Goal: Task Accomplishment & Management: Manage account settings

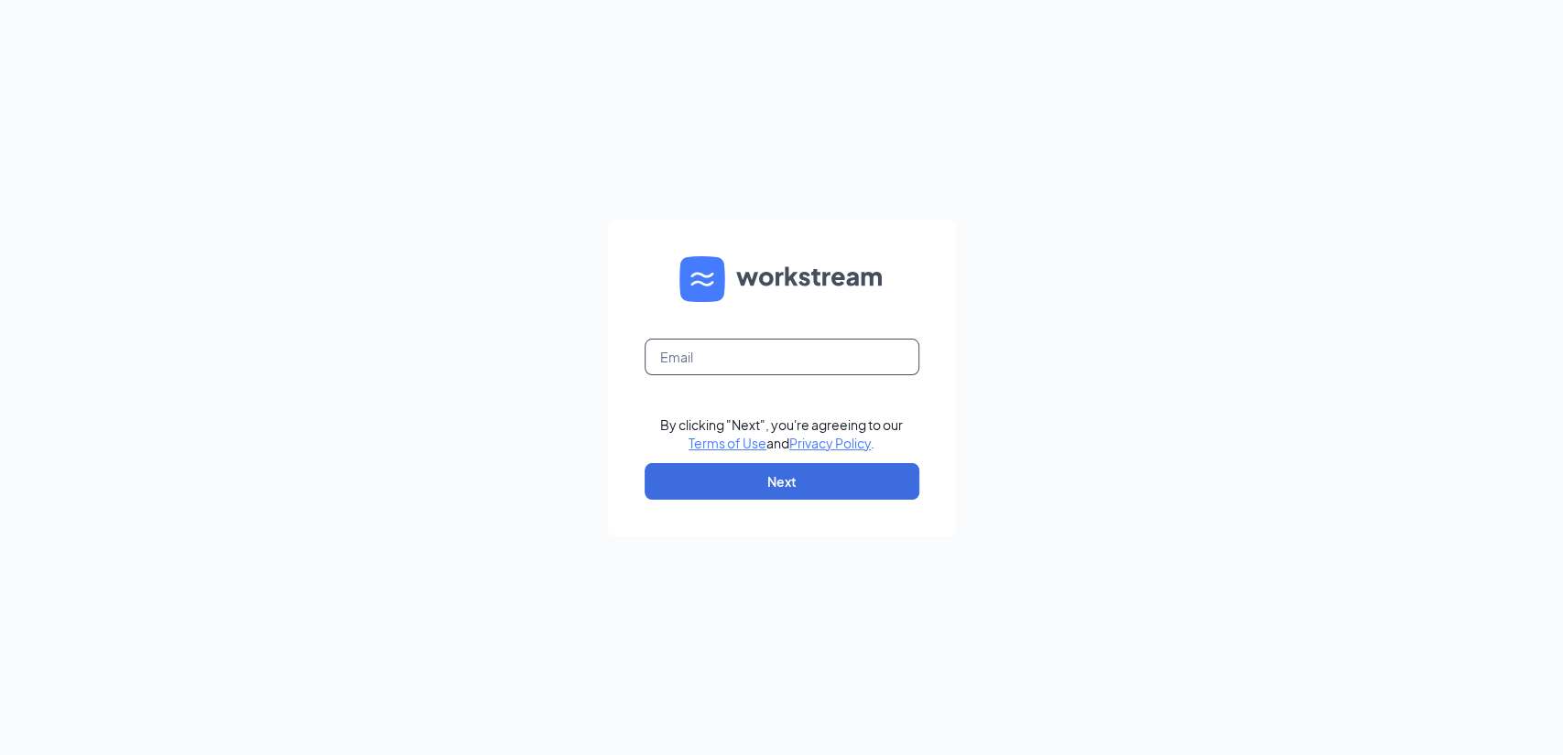
click at [815, 353] on input "text" at bounding box center [782, 357] width 275 height 37
click at [748, 360] on input "text" at bounding box center [782, 357] width 275 height 37
type input "msweat.cfa@gmail.com"
click at [728, 489] on button "Next" at bounding box center [782, 481] width 275 height 37
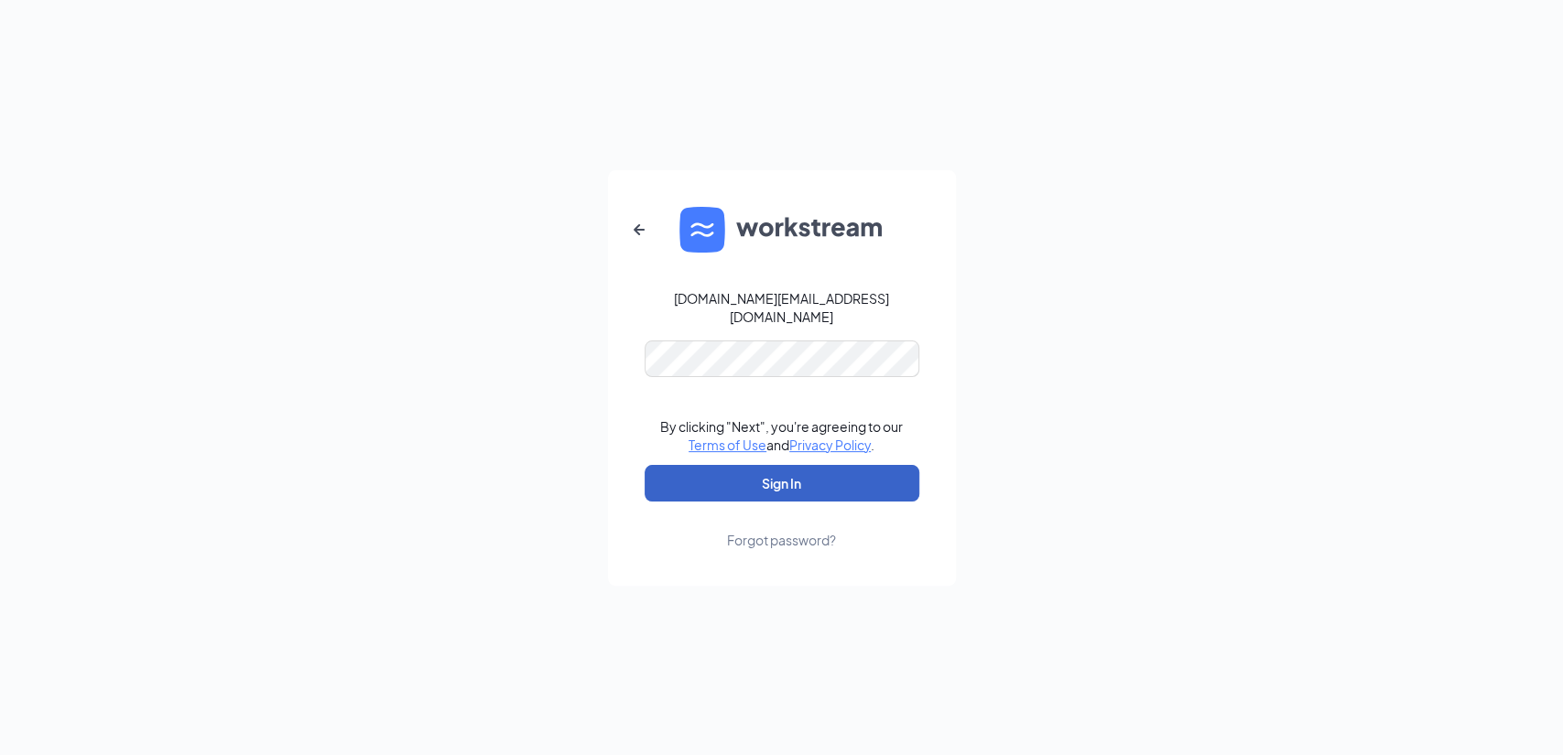
click at [754, 476] on button "Sign In" at bounding box center [782, 483] width 275 height 37
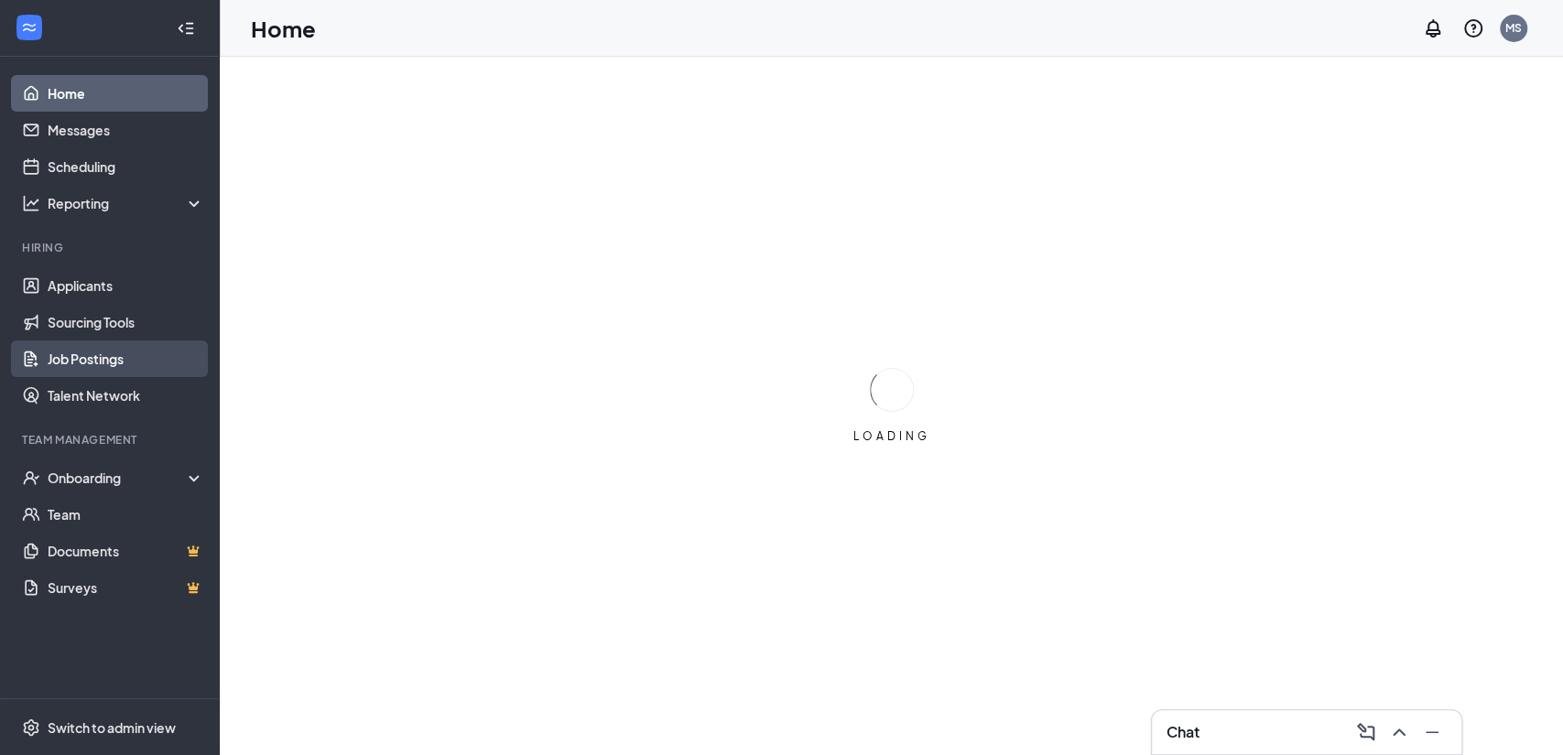
click at [107, 353] on link "Job Postings" at bounding box center [126, 359] width 157 height 37
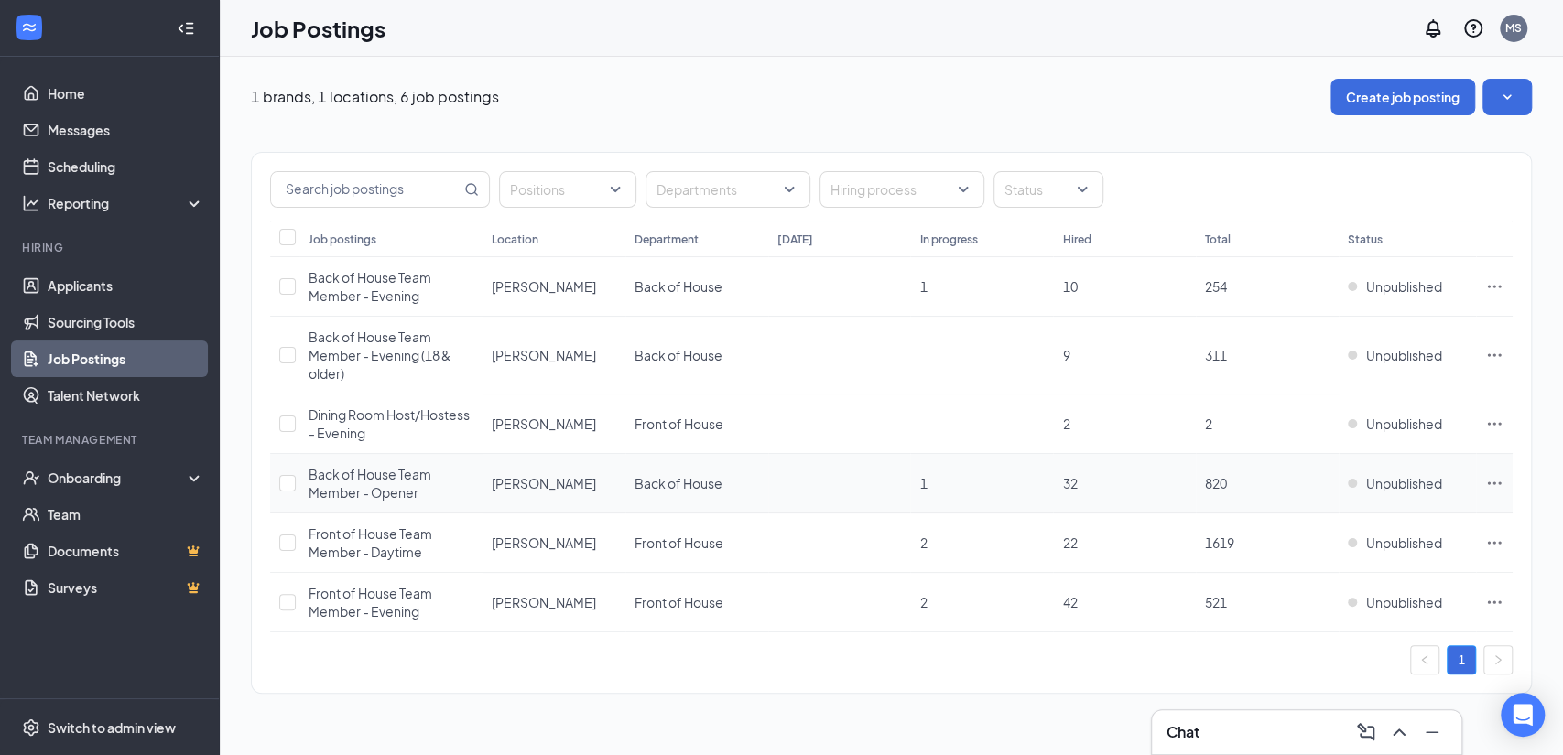
click at [1492, 477] on icon "Ellipses" at bounding box center [1494, 483] width 18 height 18
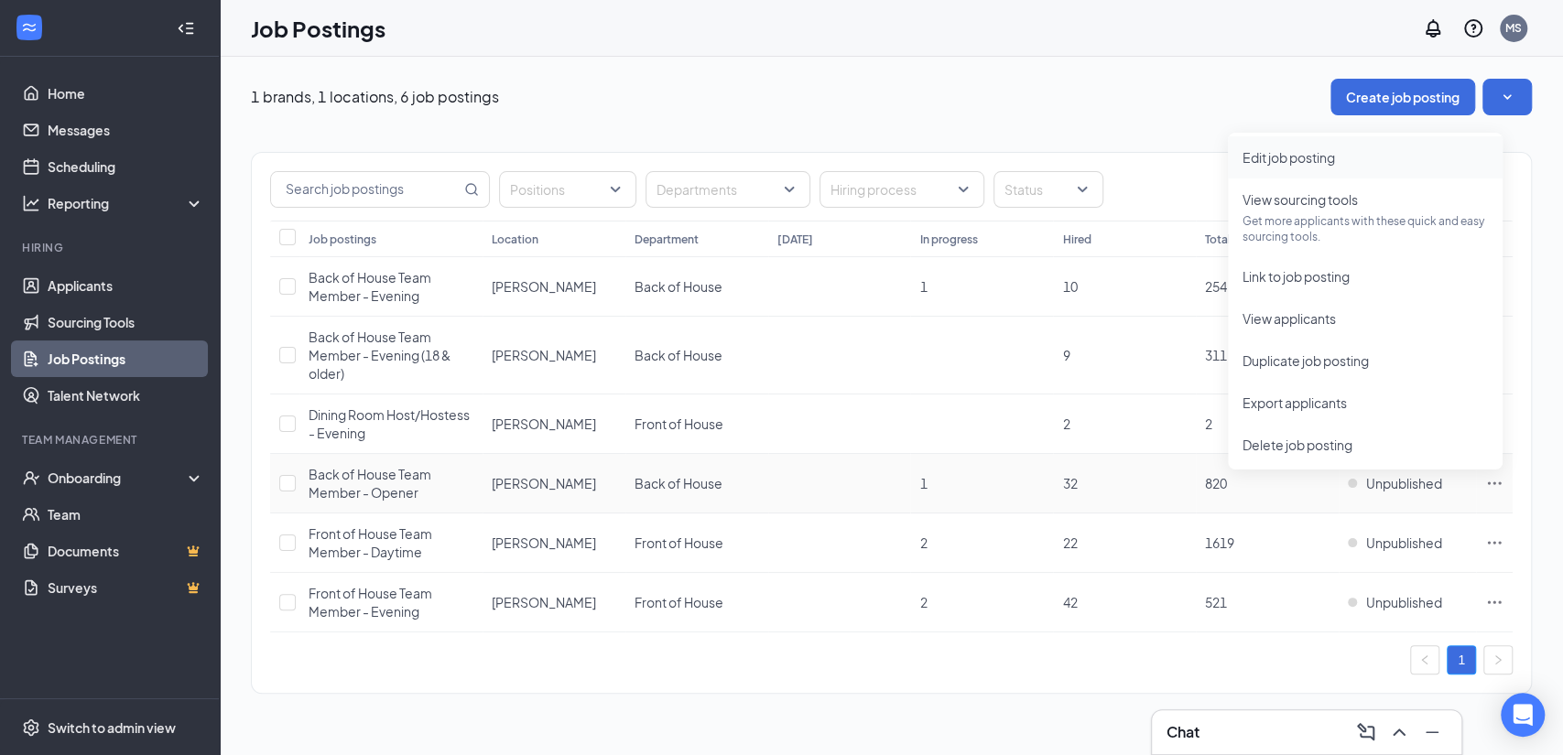
click at [1288, 154] on span "Edit job posting" at bounding box center [1288, 157] width 92 height 16
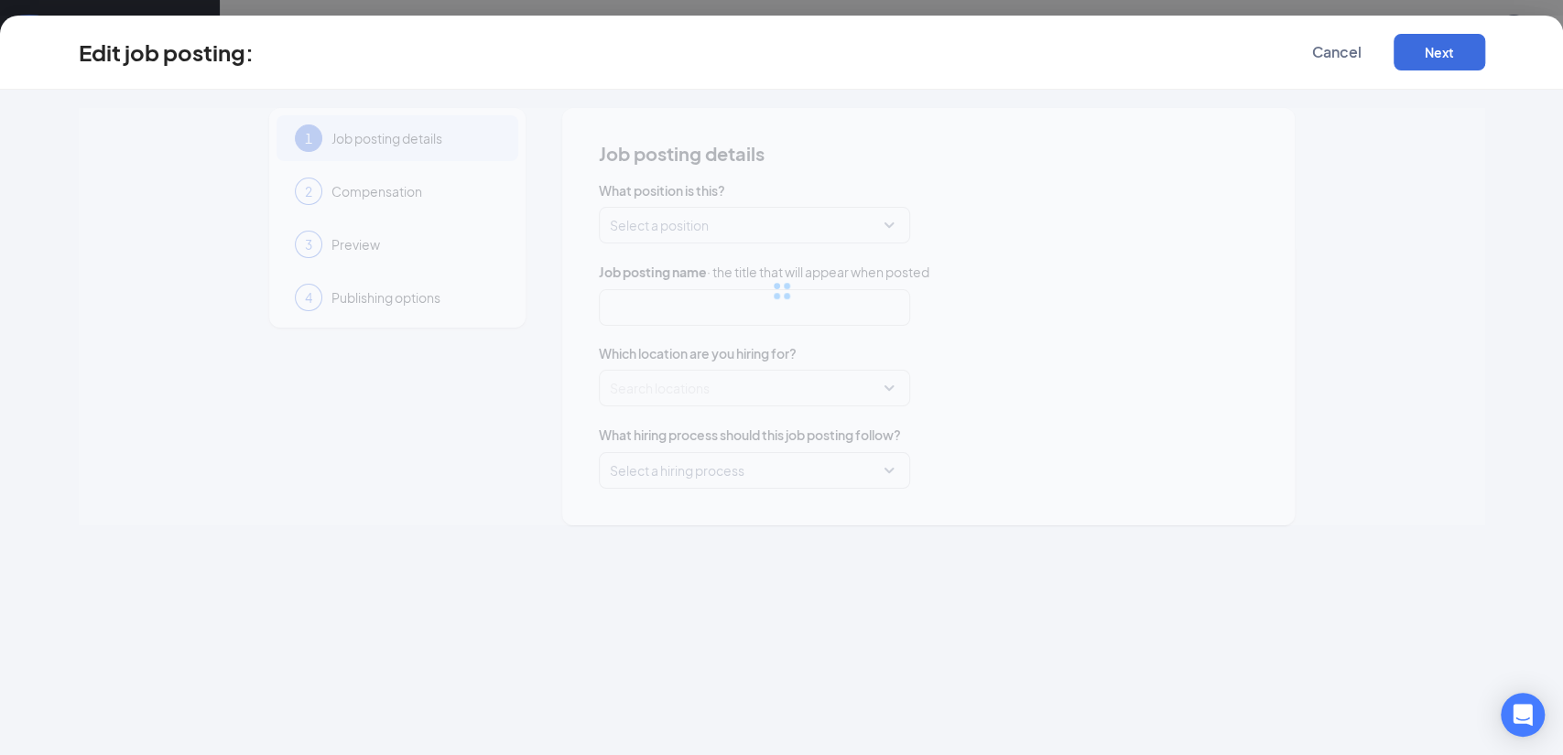
type input "Back of House Team Member - Opener"
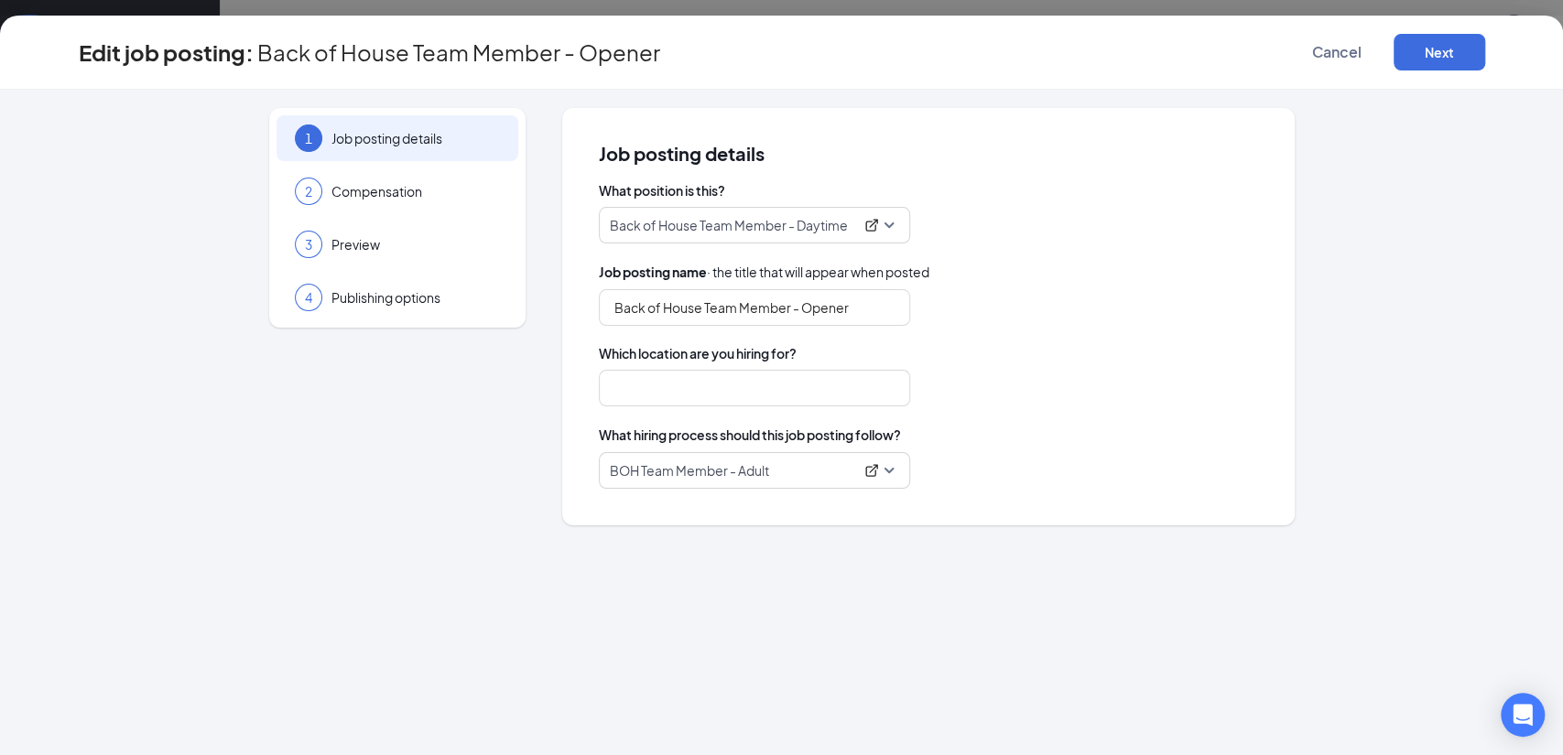
type input "[PERSON_NAME]"
click at [441, 305] on span "Publishing options" at bounding box center [415, 297] width 168 height 18
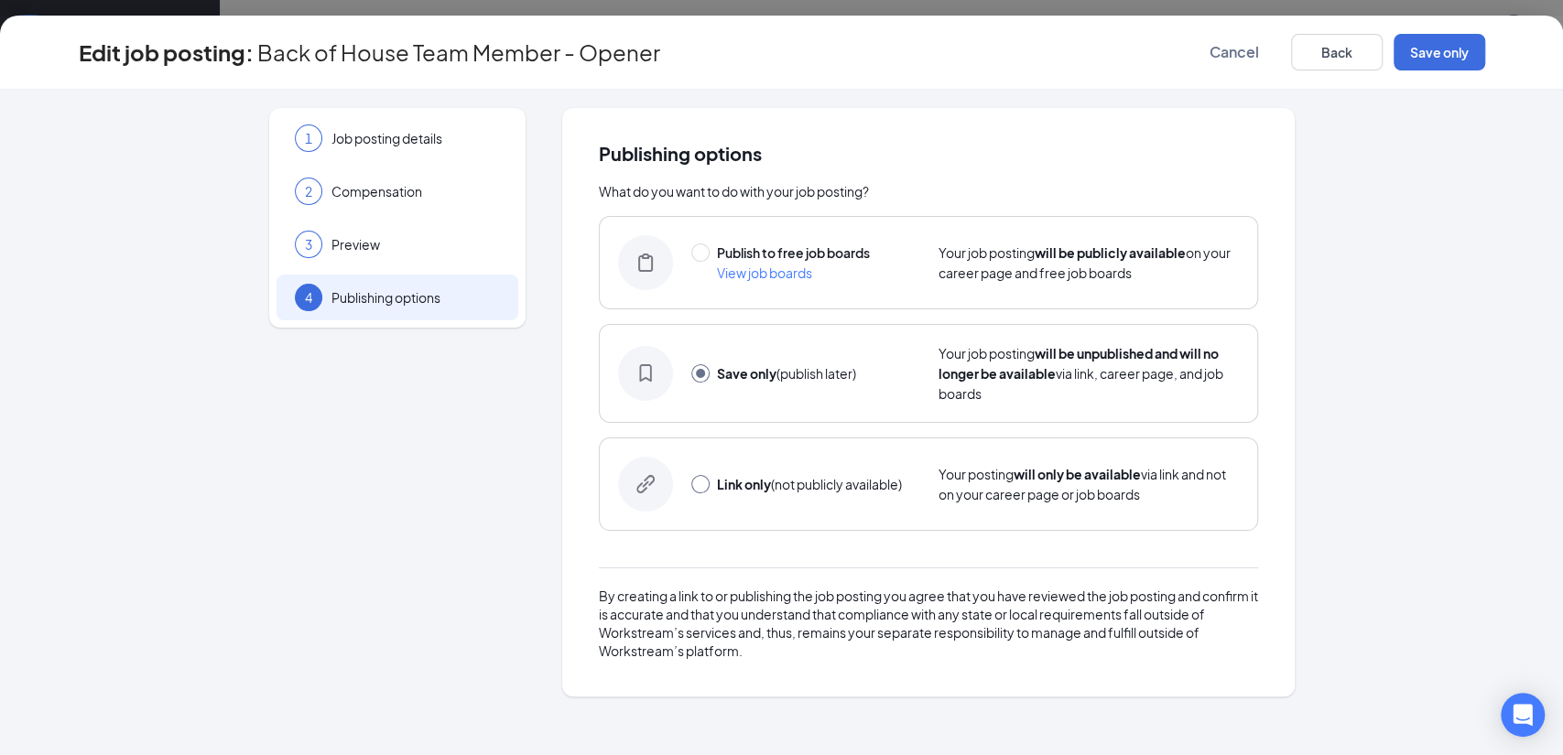
click at [703, 475] on input "radio" at bounding box center [700, 484] width 18 height 18
radio input "true"
radio input "false"
click at [1452, 60] on button "Link only" at bounding box center [1440, 52] width 92 height 37
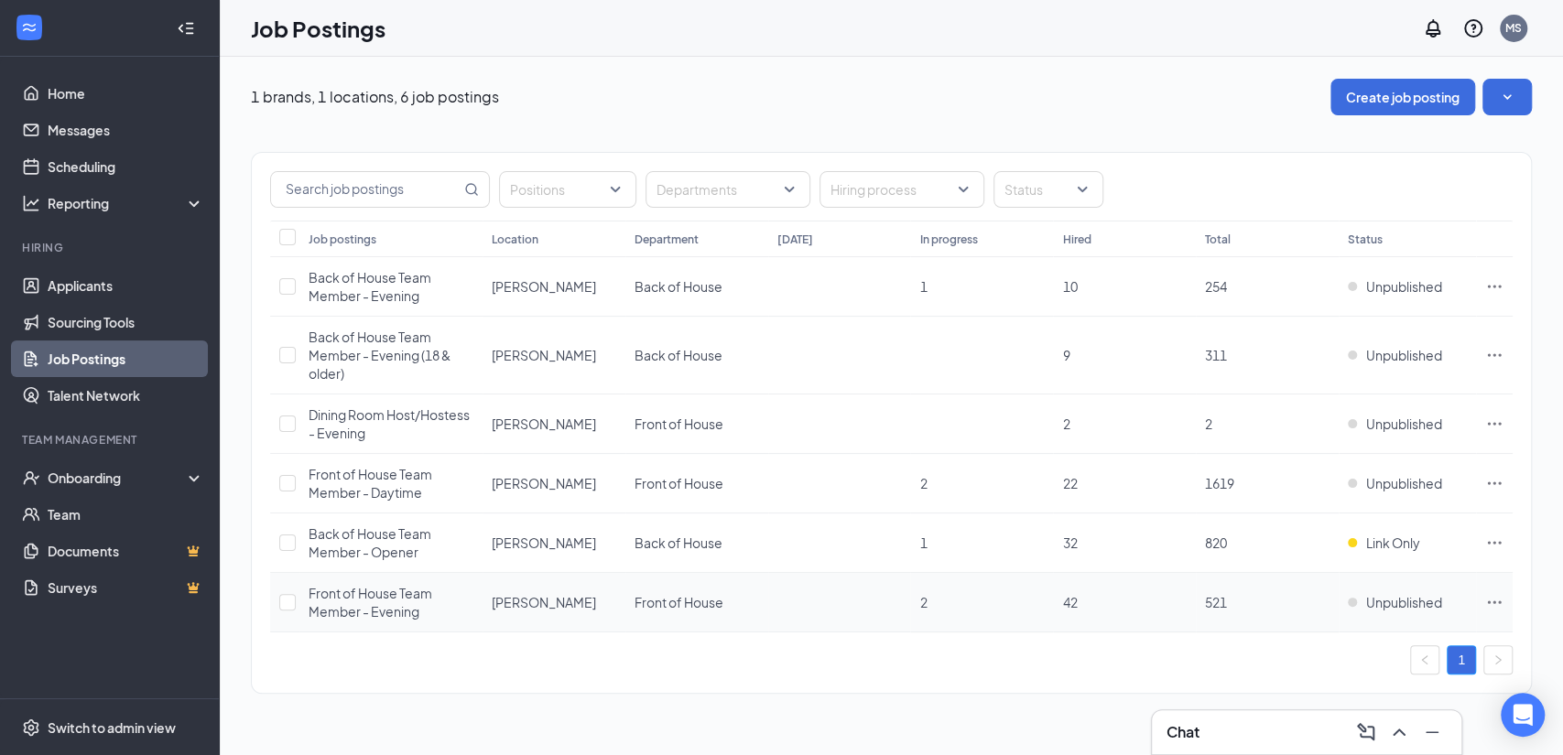
click at [1495, 599] on icon "Ellipses" at bounding box center [1494, 602] width 18 height 18
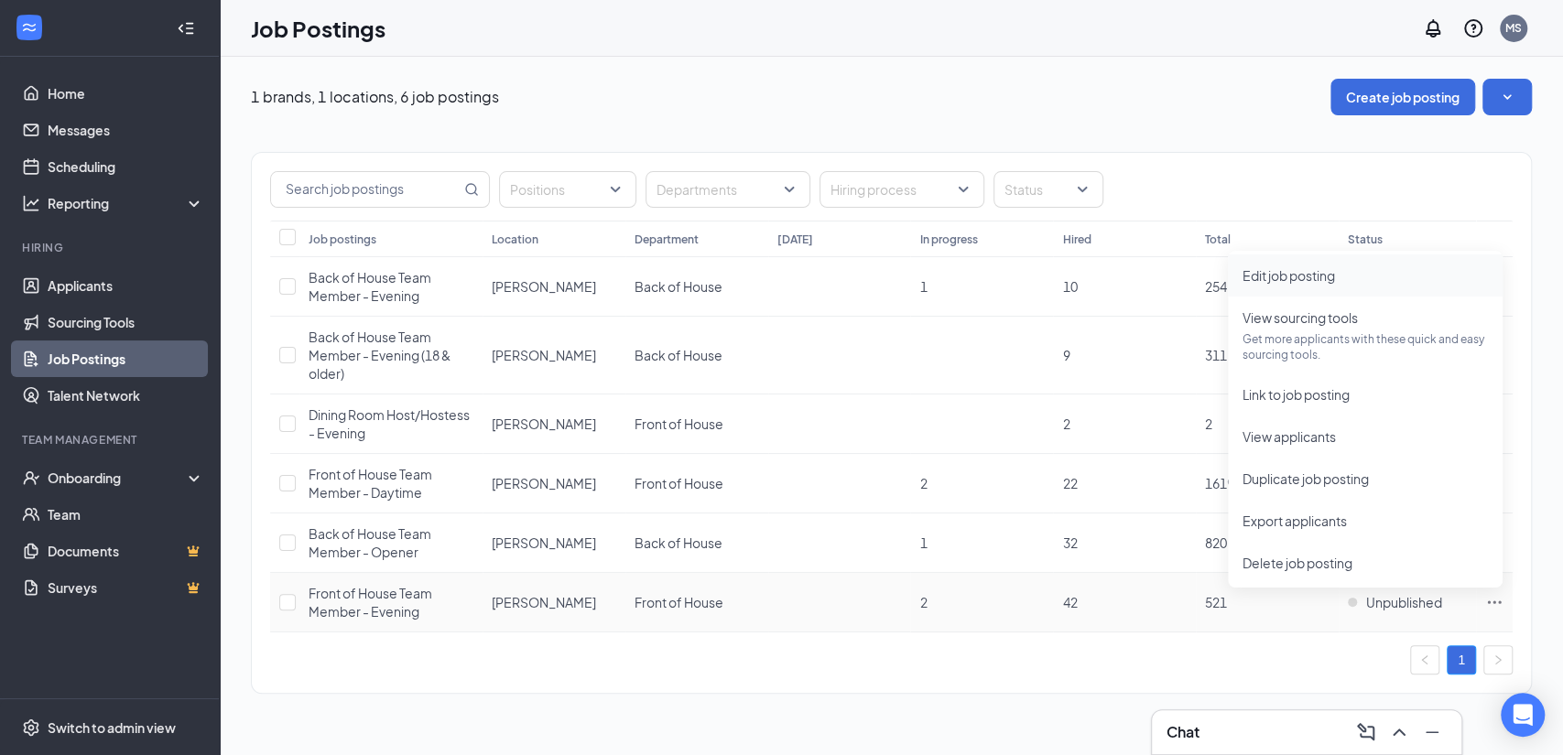
click at [1332, 269] on span "Edit job posting" at bounding box center [1288, 275] width 92 height 16
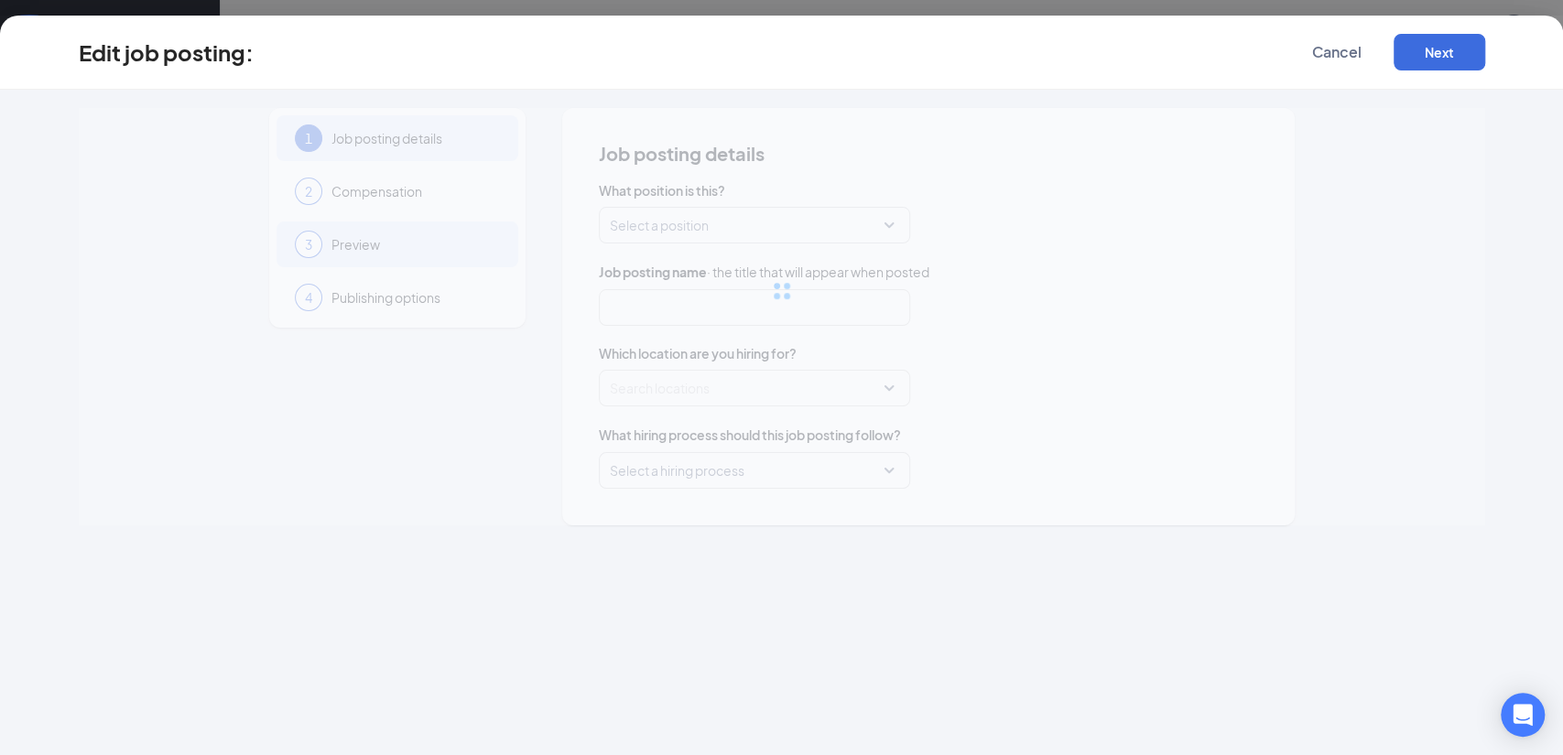
type input "Front of House Team Member - Evening"
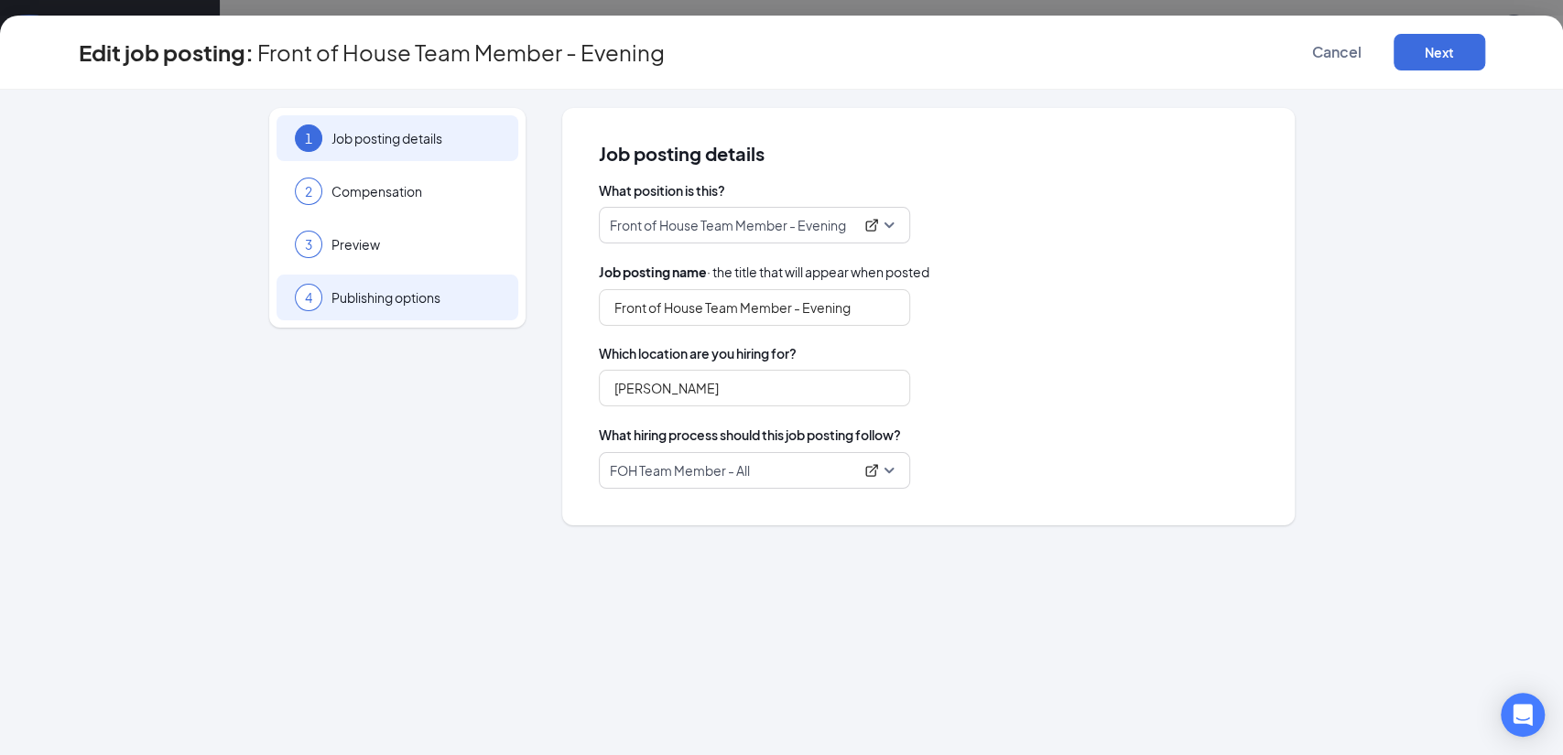
click at [403, 288] on span "Publishing options" at bounding box center [415, 297] width 168 height 18
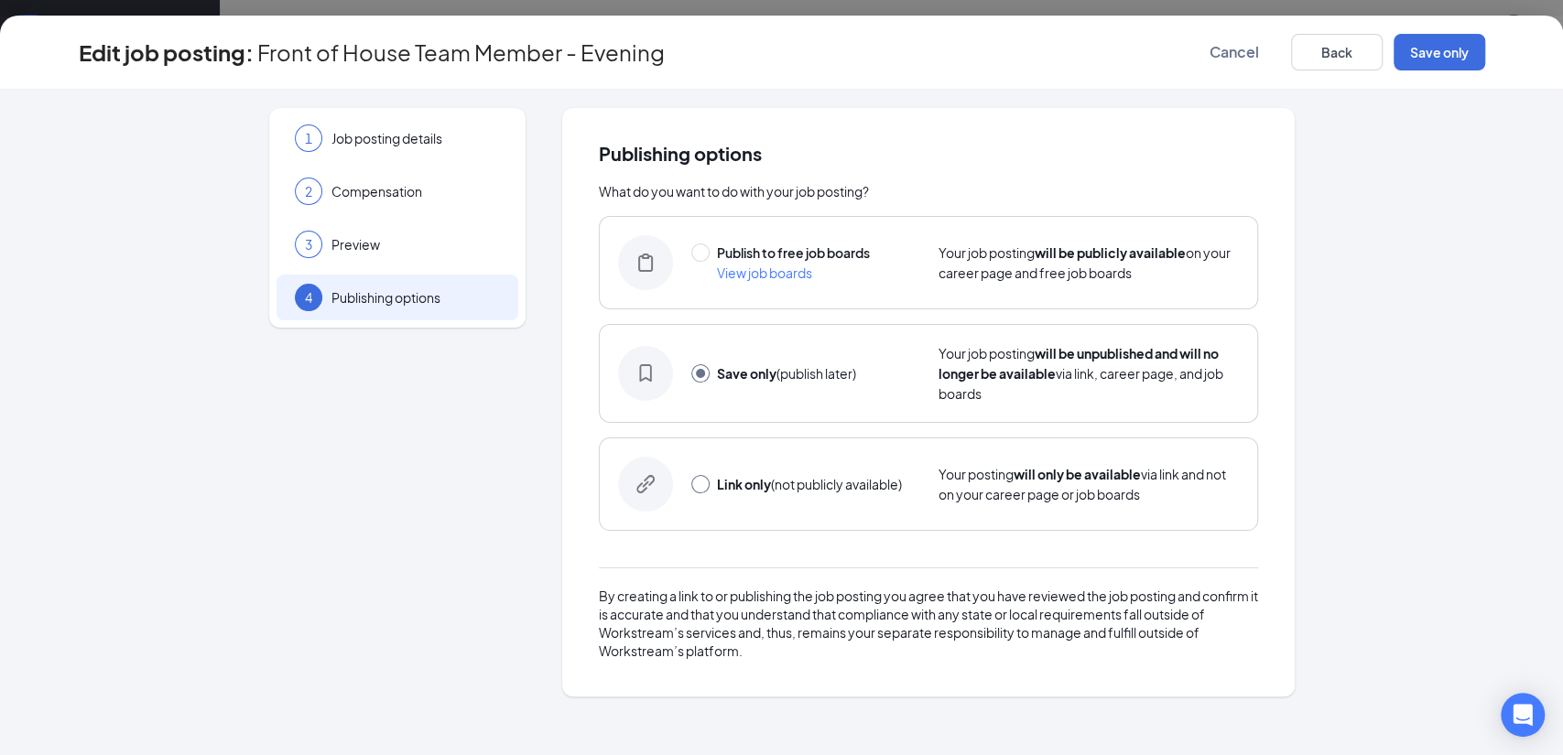
click at [699, 475] on input "radio" at bounding box center [700, 484] width 18 height 18
radio input "true"
radio input "false"
click at [1435, 52] on button "Link only" at bounding box center [1440, 52] width 92 height 37
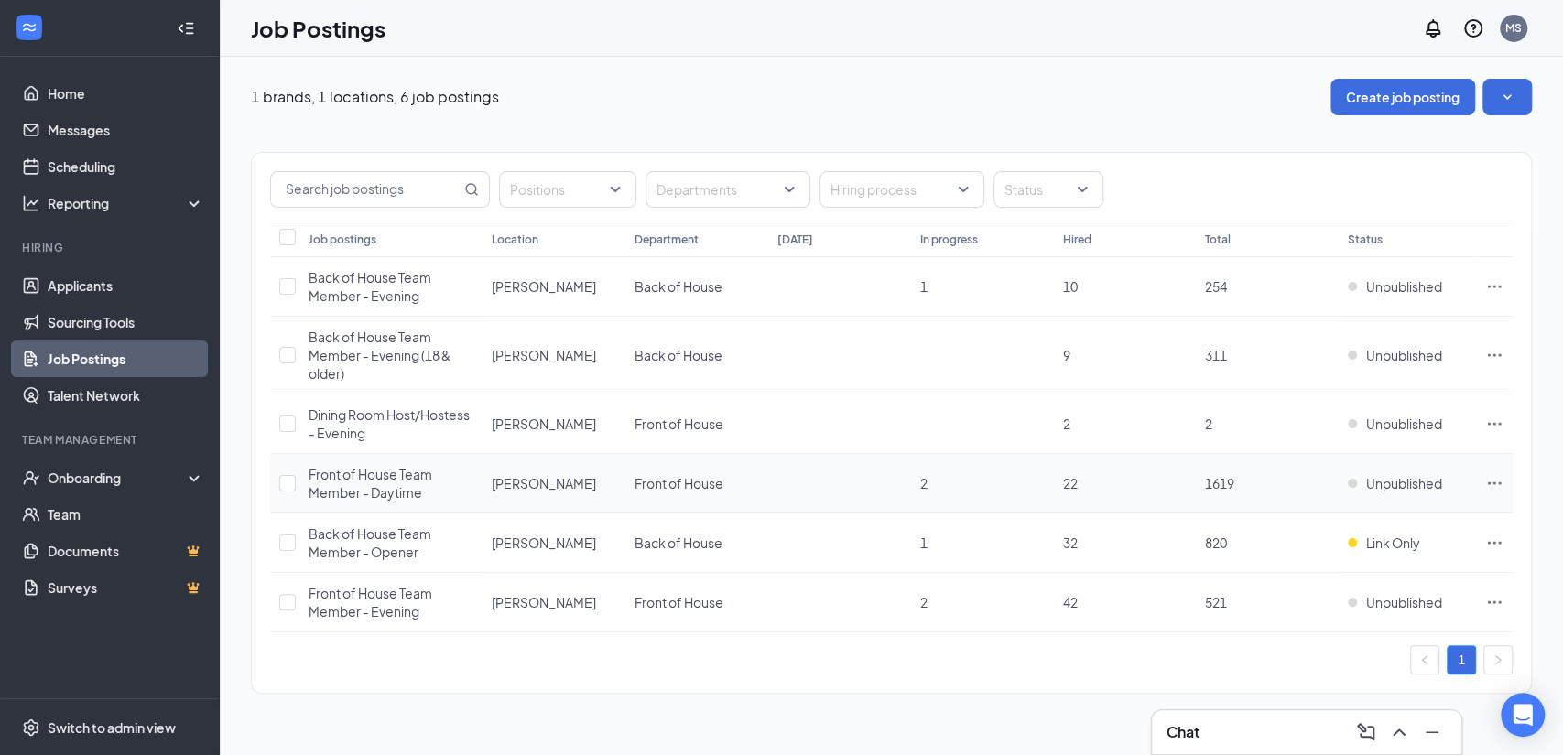
click at [1494, 477] on icon "Ellipses" at bounding box center [1494, 483] width 18 height 18
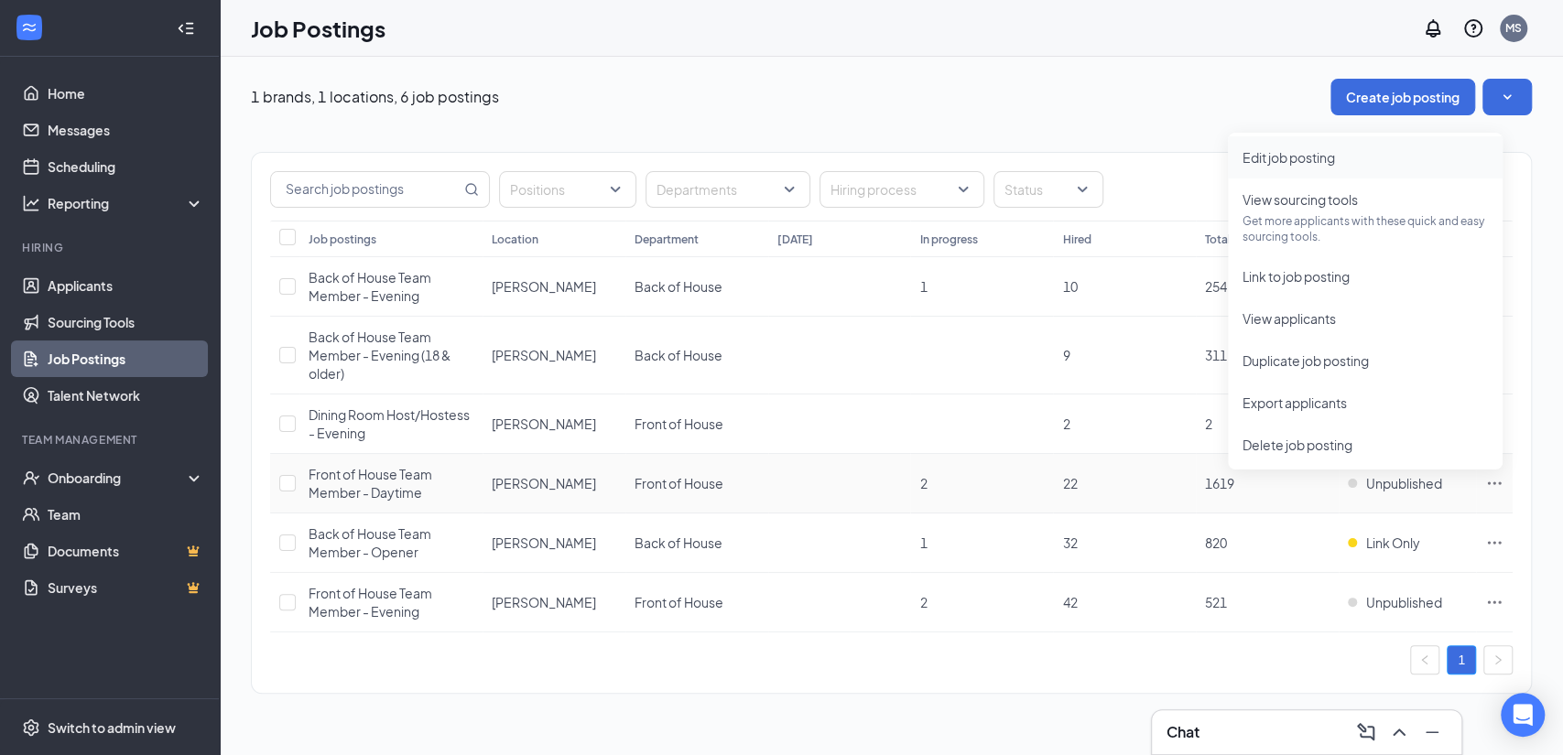
click at [1294, 154] on span "Edit job posting" at bounding box center [1288, 157] width 92 height 16
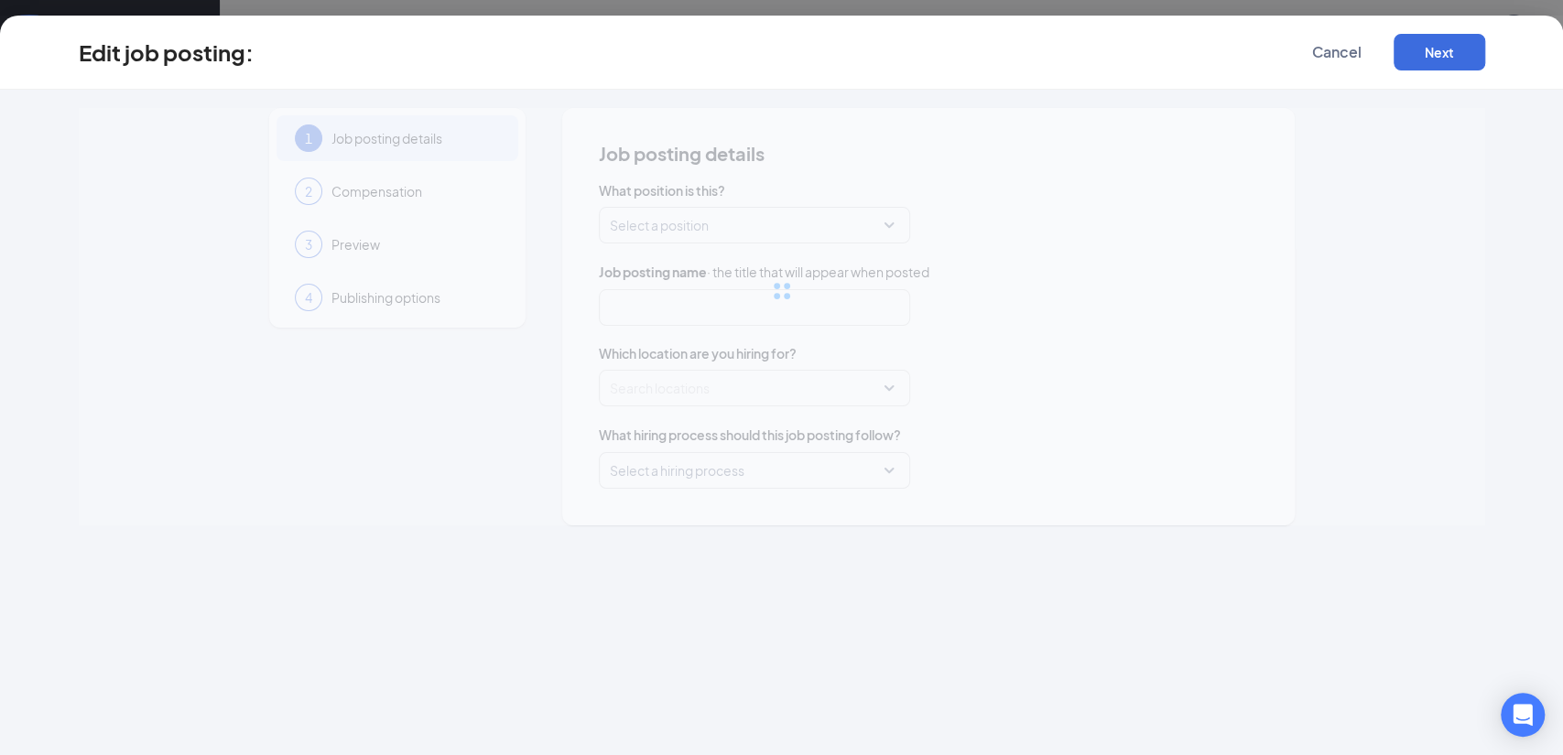
click at [400, 298] on div at bounding box center [782, 291] width 1406 height 366
click at [399, 298] on div at bounding box center [782, 291] width 1406 height 366
type input "Front of House Team Member - Daytime"
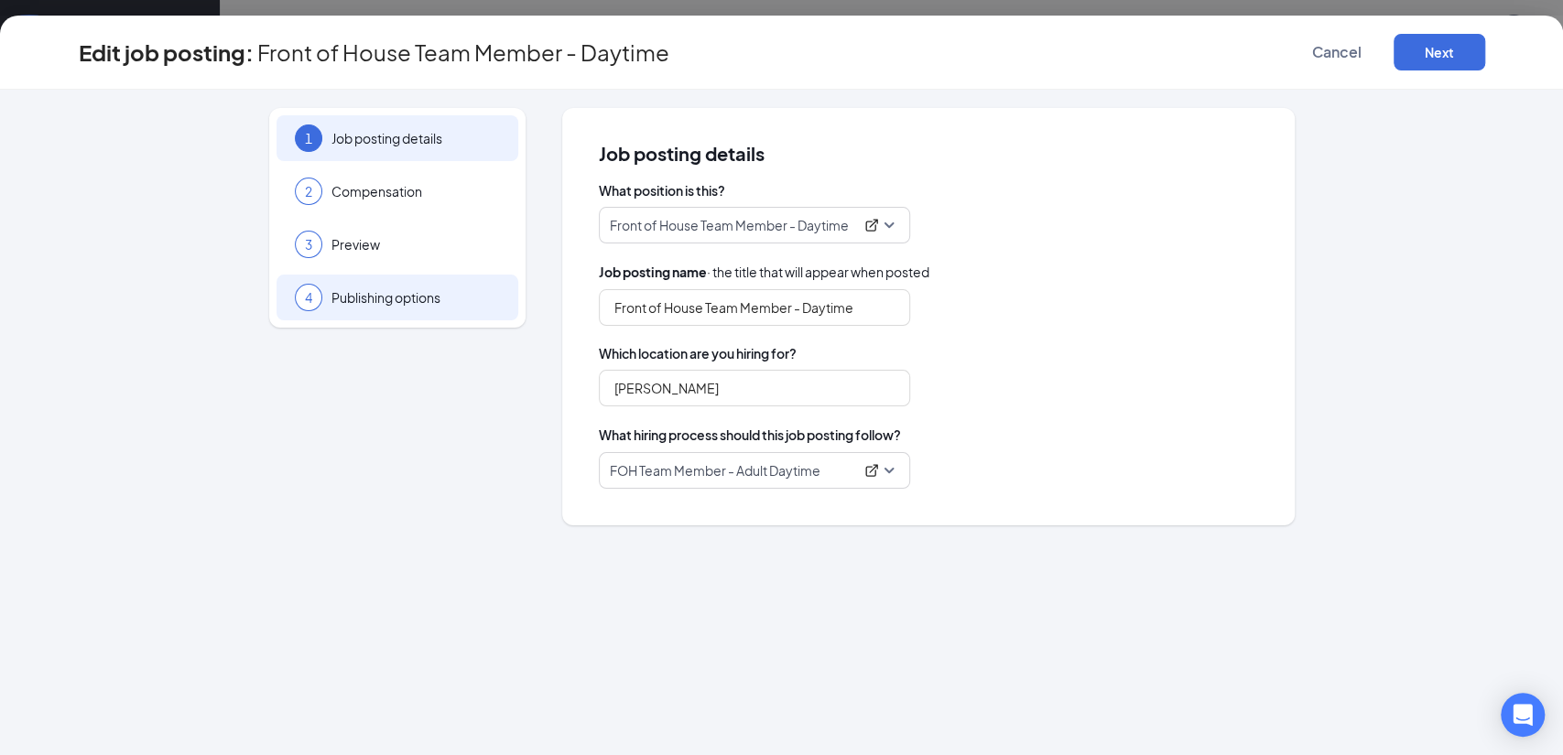
click at [396, 298] on span "Publishing options" at bounding box center [415, 297] width 168 height 18
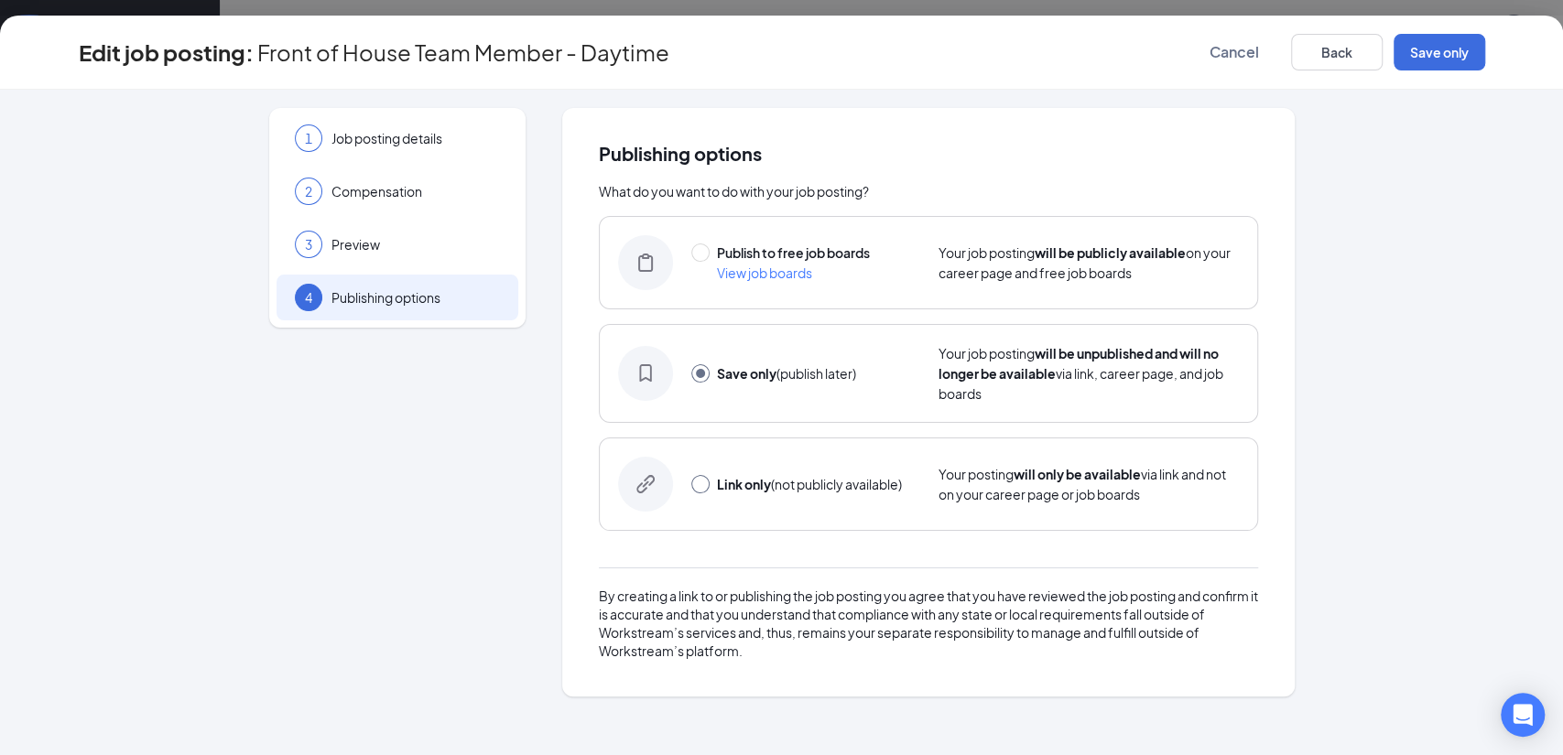
click at [700, 480] on input "radio" at bounding box center [700, 484] width 18 height 18
radio input "true"
radio input "false"
click at [1440, 46] on button "Link only" at bounding box center [1440, 52] width 92 height 37
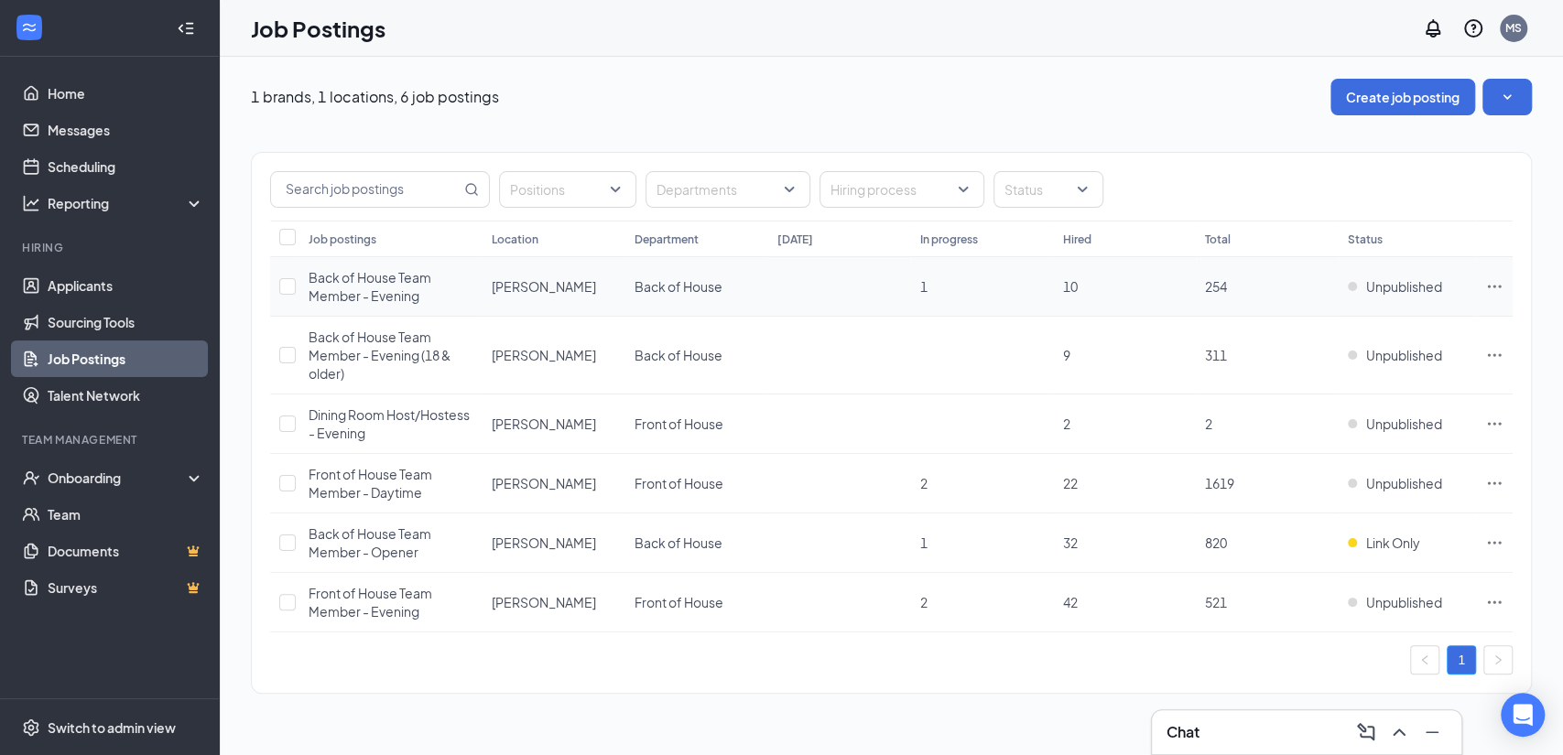
click at [1492, 283] on icon "Ellipses" at bounding box center [1494, 286] width 18 height 18
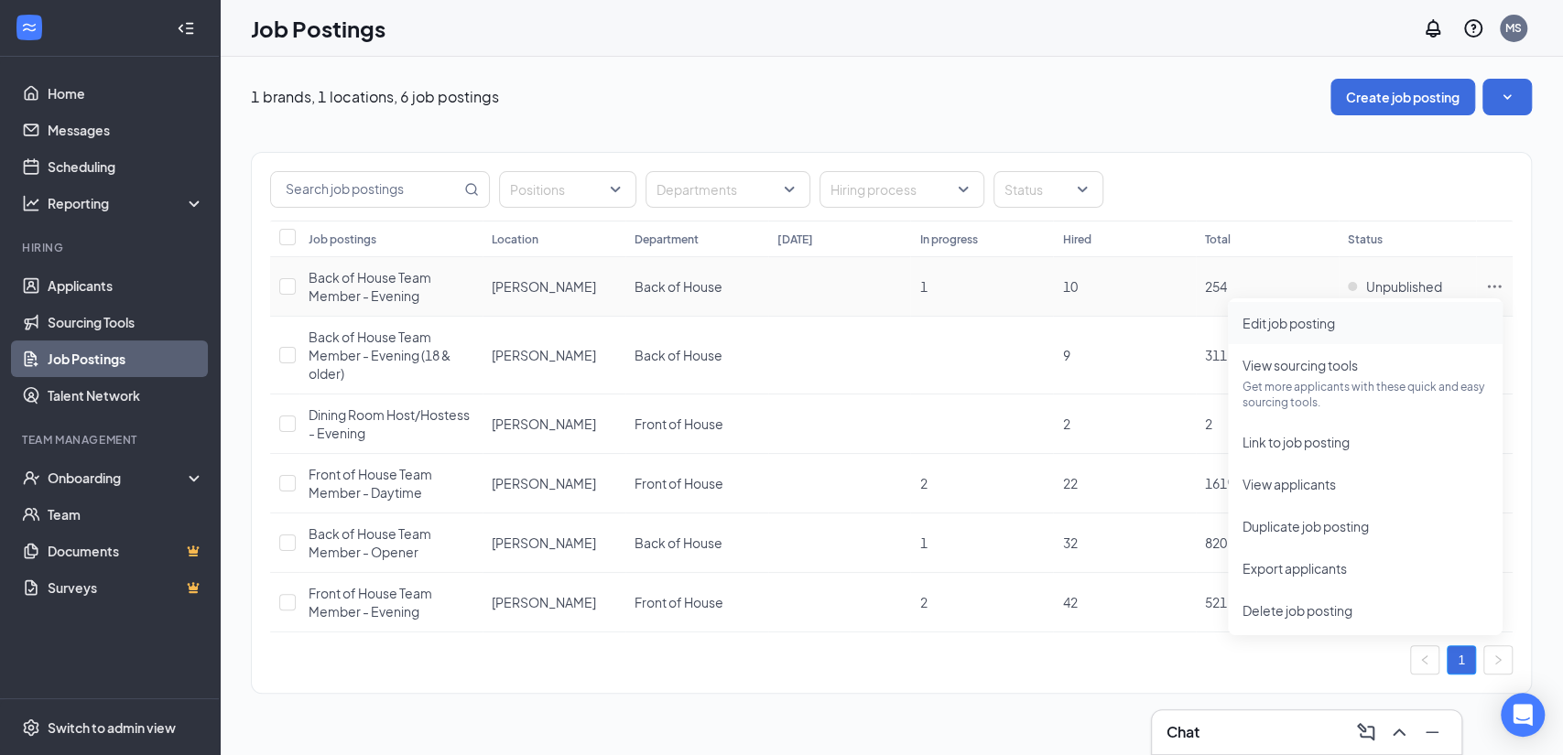
click at [1287, 318] on span "Edit job posting" at bounding box center [1288, 323] width 92 height 16
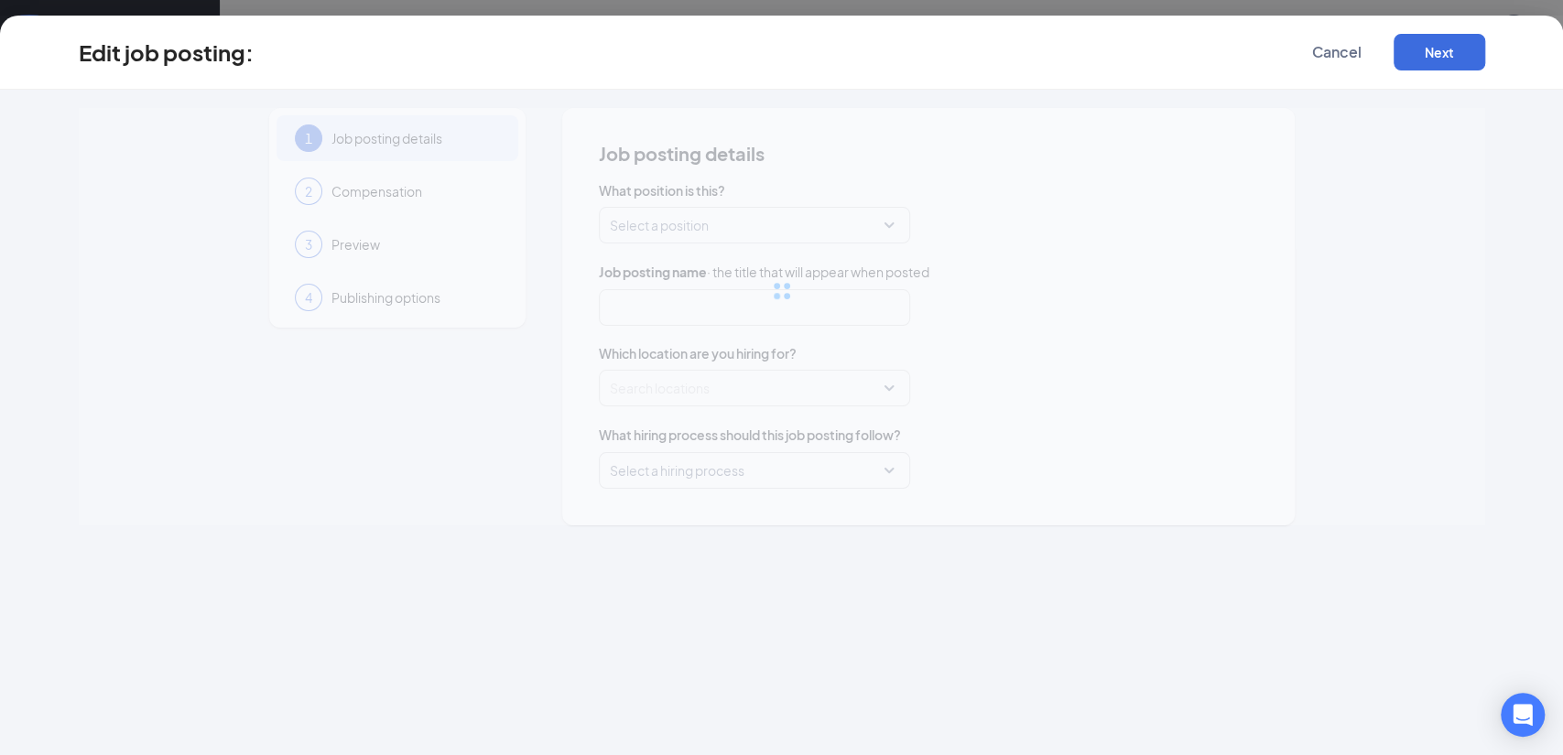
type input "Back of House Team Member - Evening"
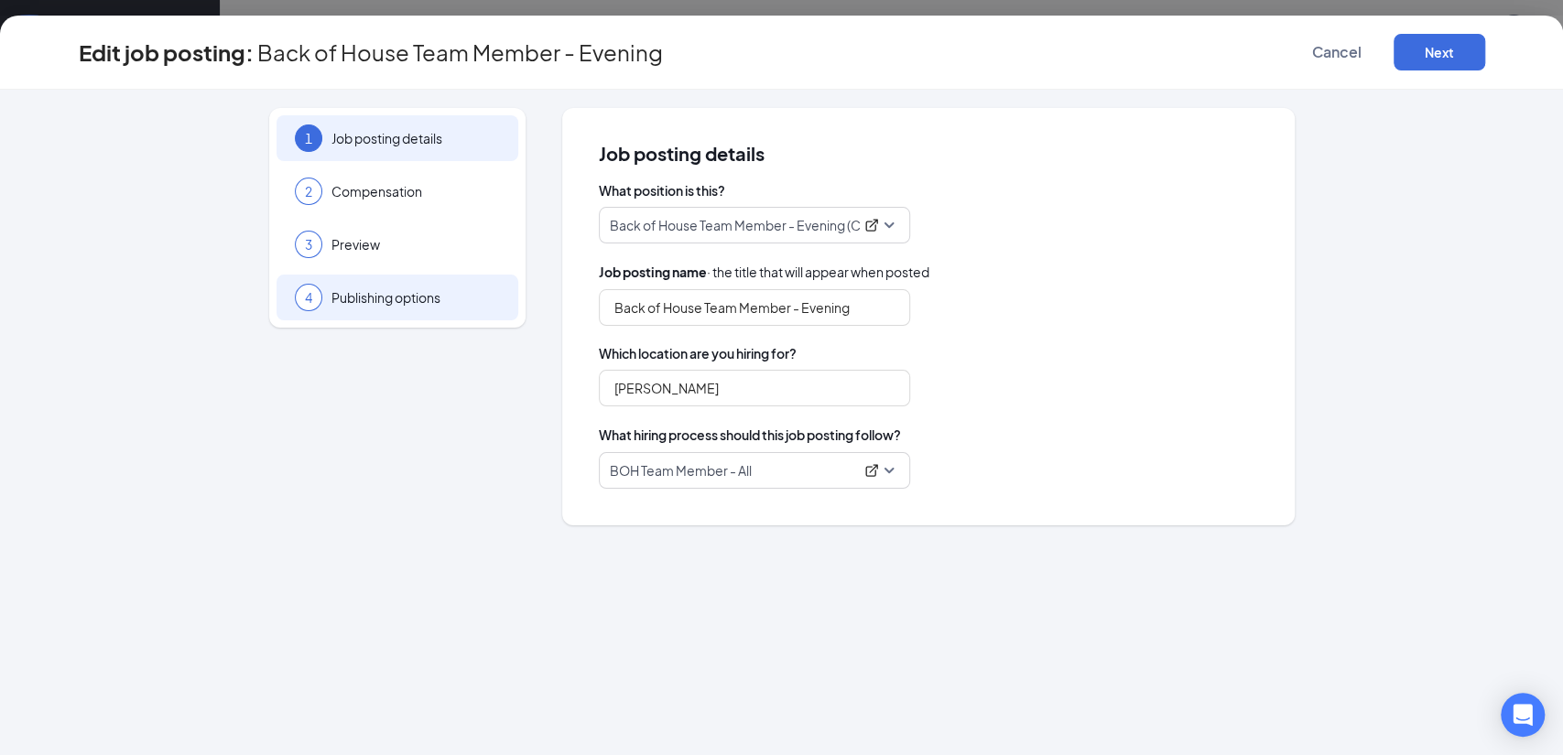
click at [309, 284] on div "4" at bounding box center [308, 297] width 27 height 27
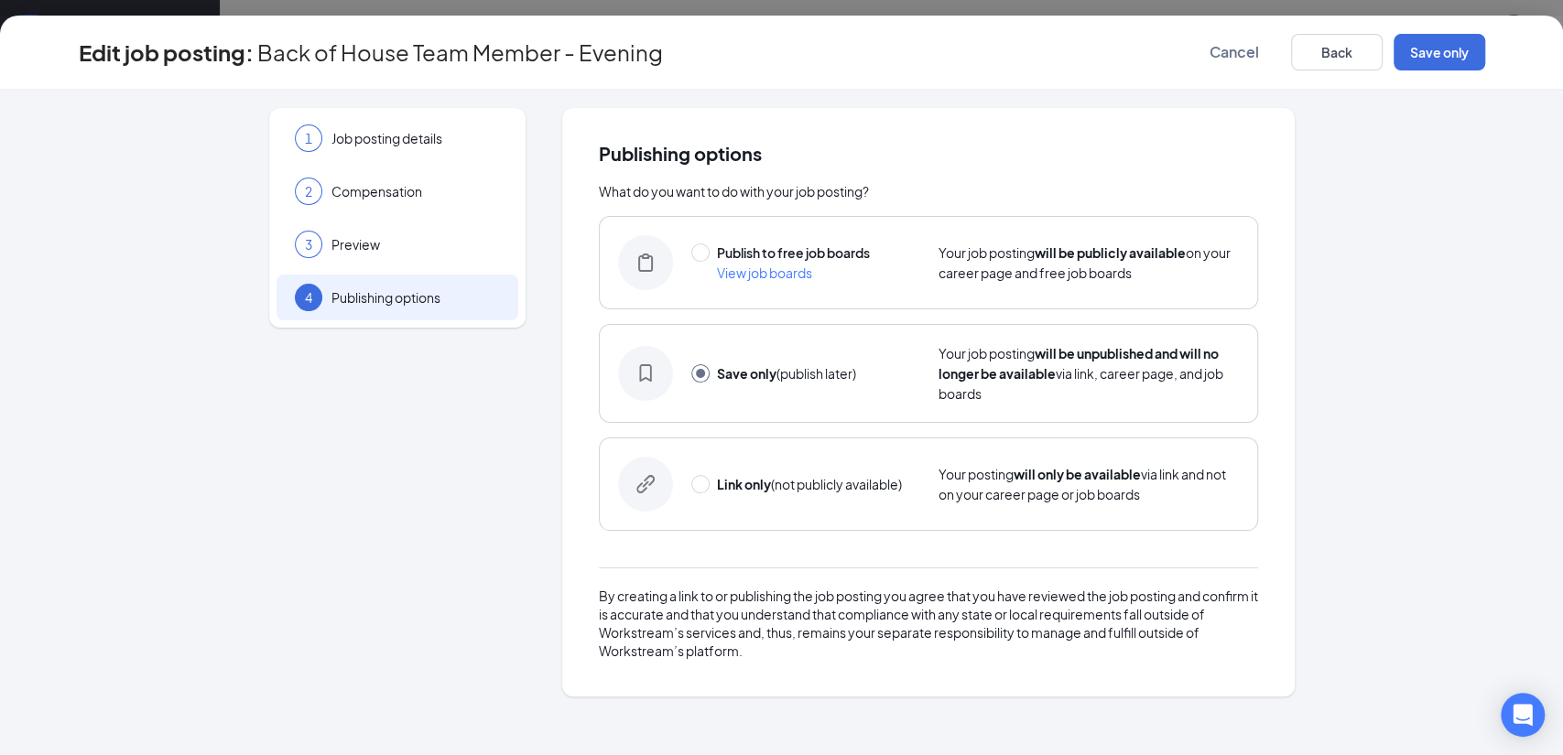
click at [701, 469] on div "Link only (not publicly available) Your posting will only be available via link…" at bounding box center [928, 484] width 659 height 93
radio input "false"
radio input "true"
click at [704, 483] on input "radio" at bounding box center [700, 484] width 18 height 18
click at [1428, 50] on button "Link only" at bounding box center [1440, 52] width 92 height 37
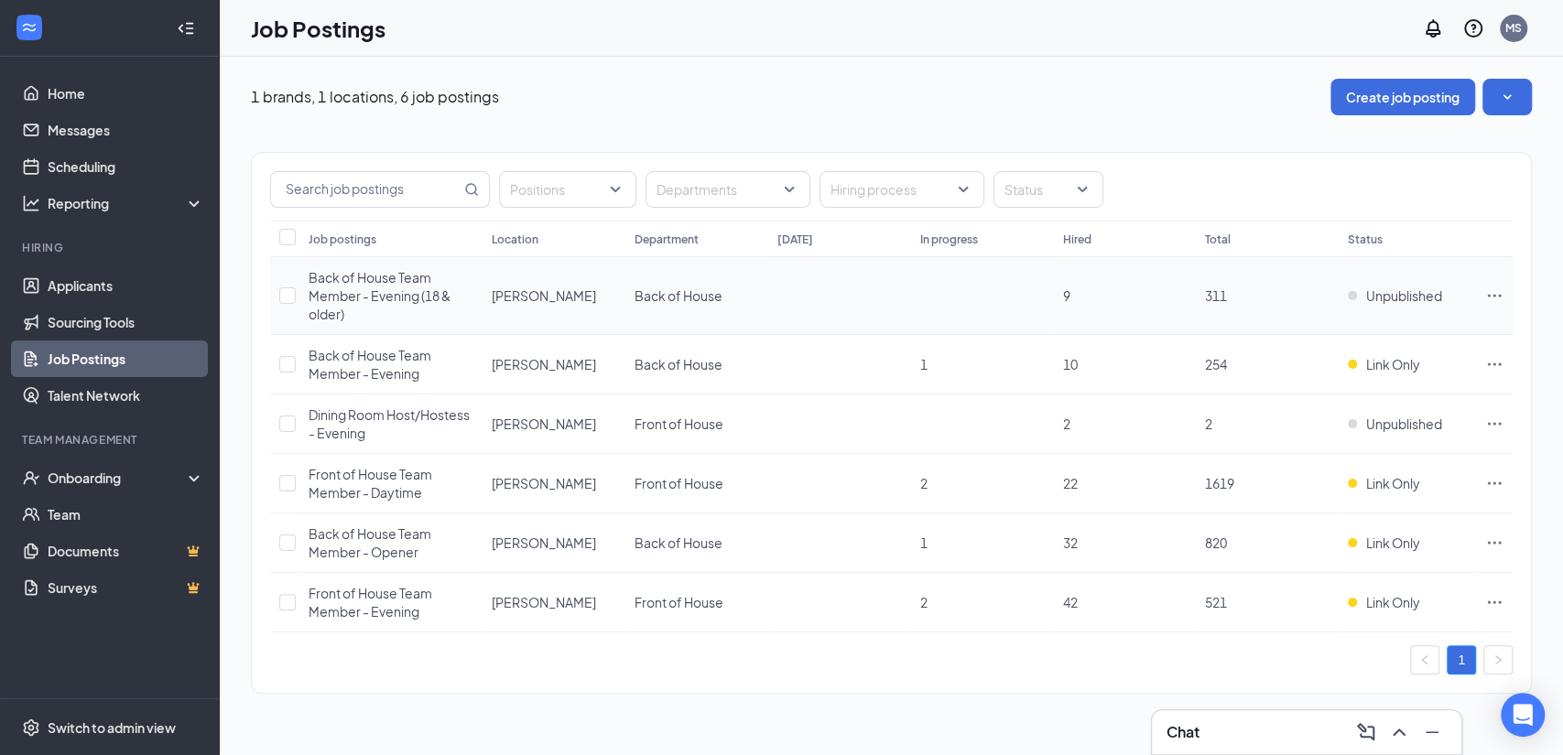
click at [1505, 296] on td at bounding box center [1494, 296] width 37 height 78
click at [1493, 291] on icon "Ellipses" at bounding box center [1494, 296] width 18 height 18
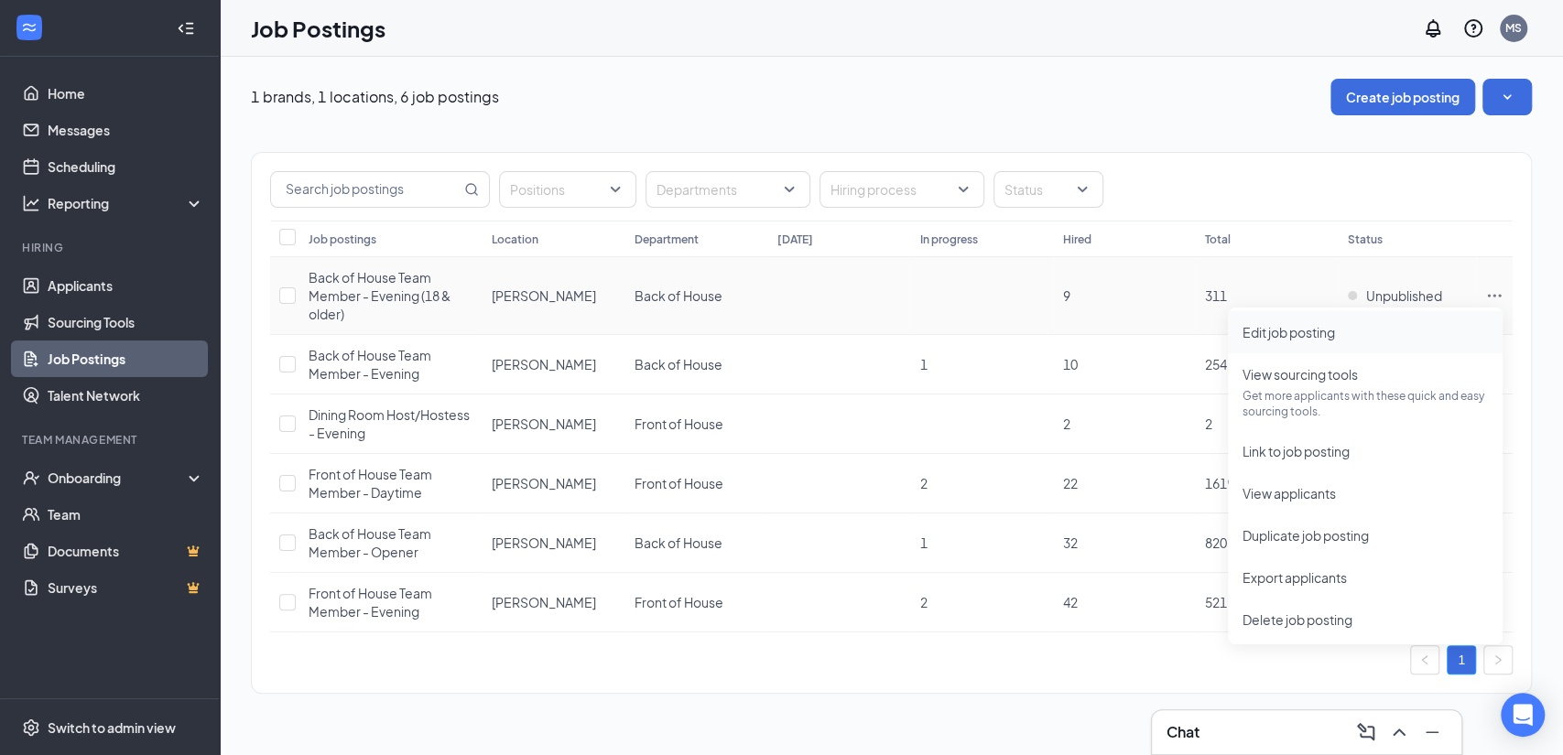
click at [1311, 318] on li "Edit job posting" at bounding box center [1365, 332] width 275 height 42
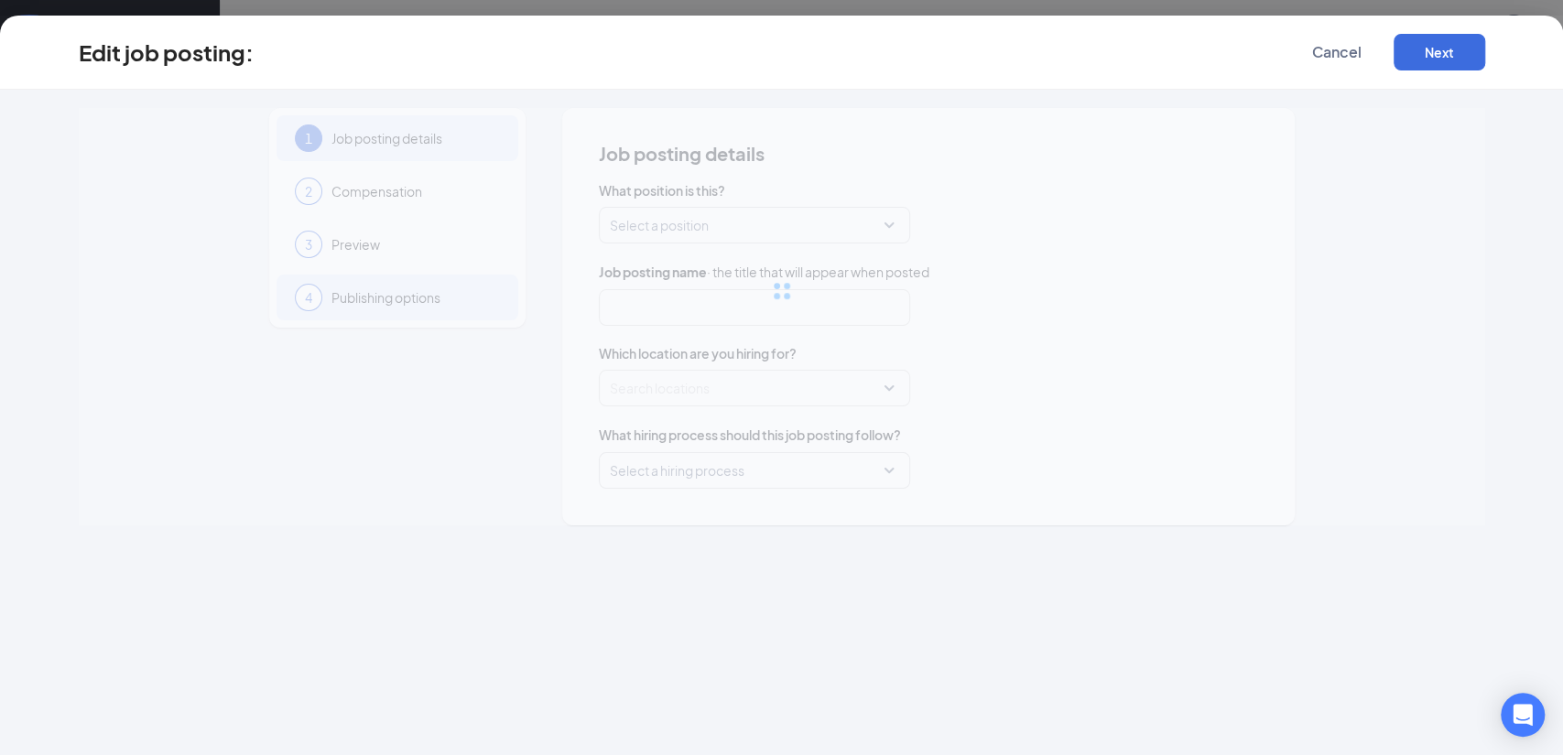
type input "Back of House Team Member - Evening (18 & older)"
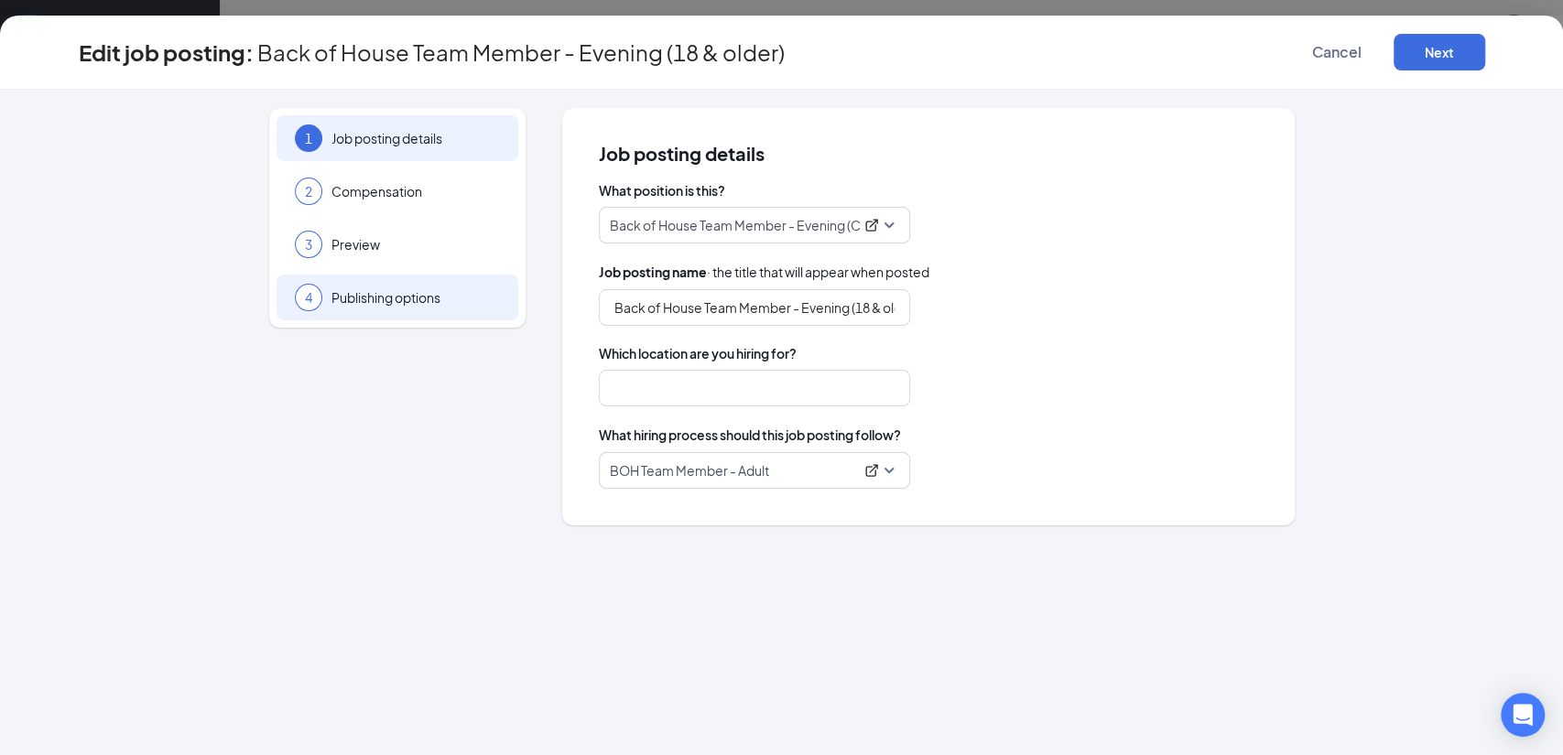
type input "[PERSON_NAME]"
click at [313, 294] on div "4" at bounding box center [308, 297] width 27 height 27
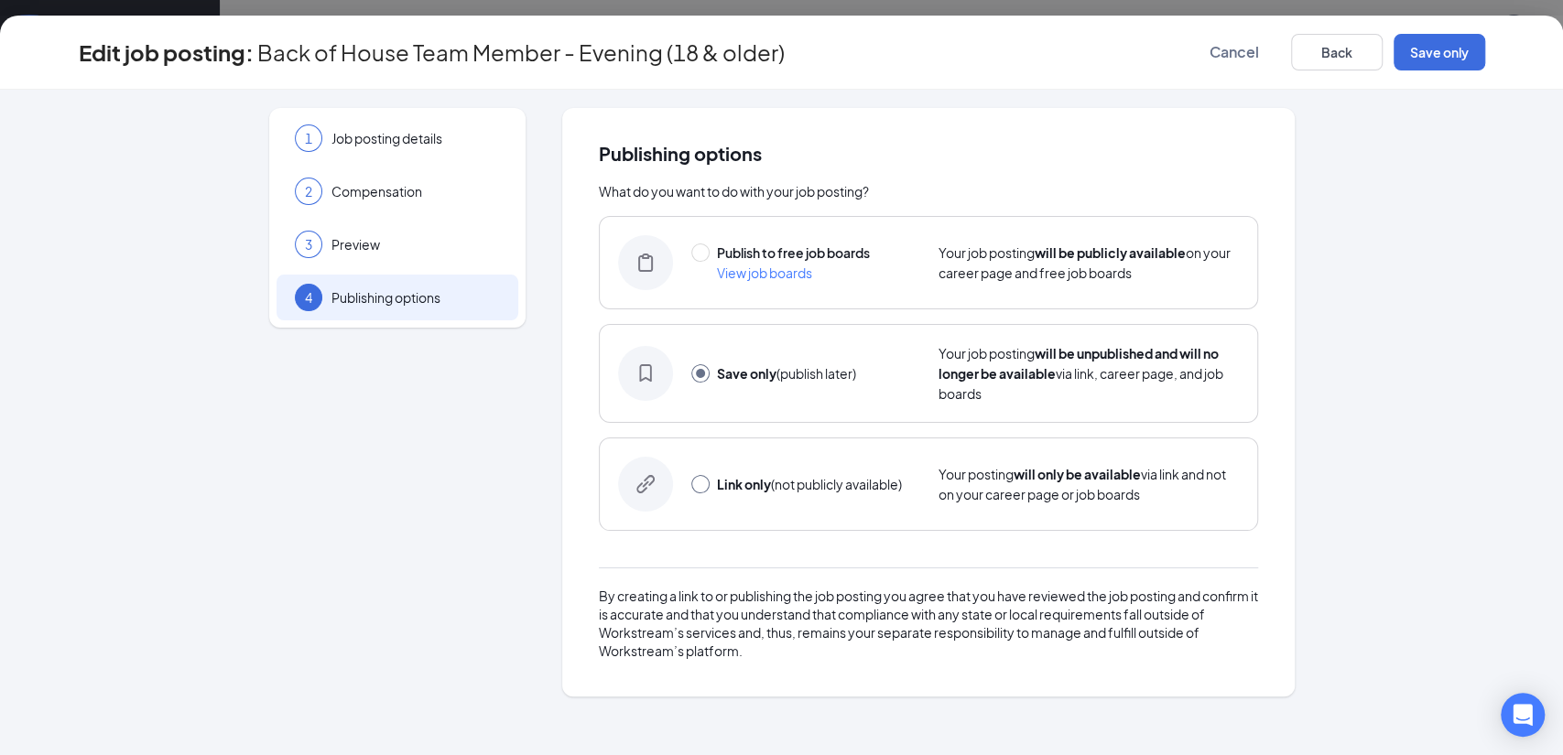
click at [699, 477] on input "radio" at bounding box center [700, 484] width 18 height 18
radio input "true"
radio input "false"
click at [1432, 45] on button "Link only" at bounding box center [1440, 52] width 92 height 37
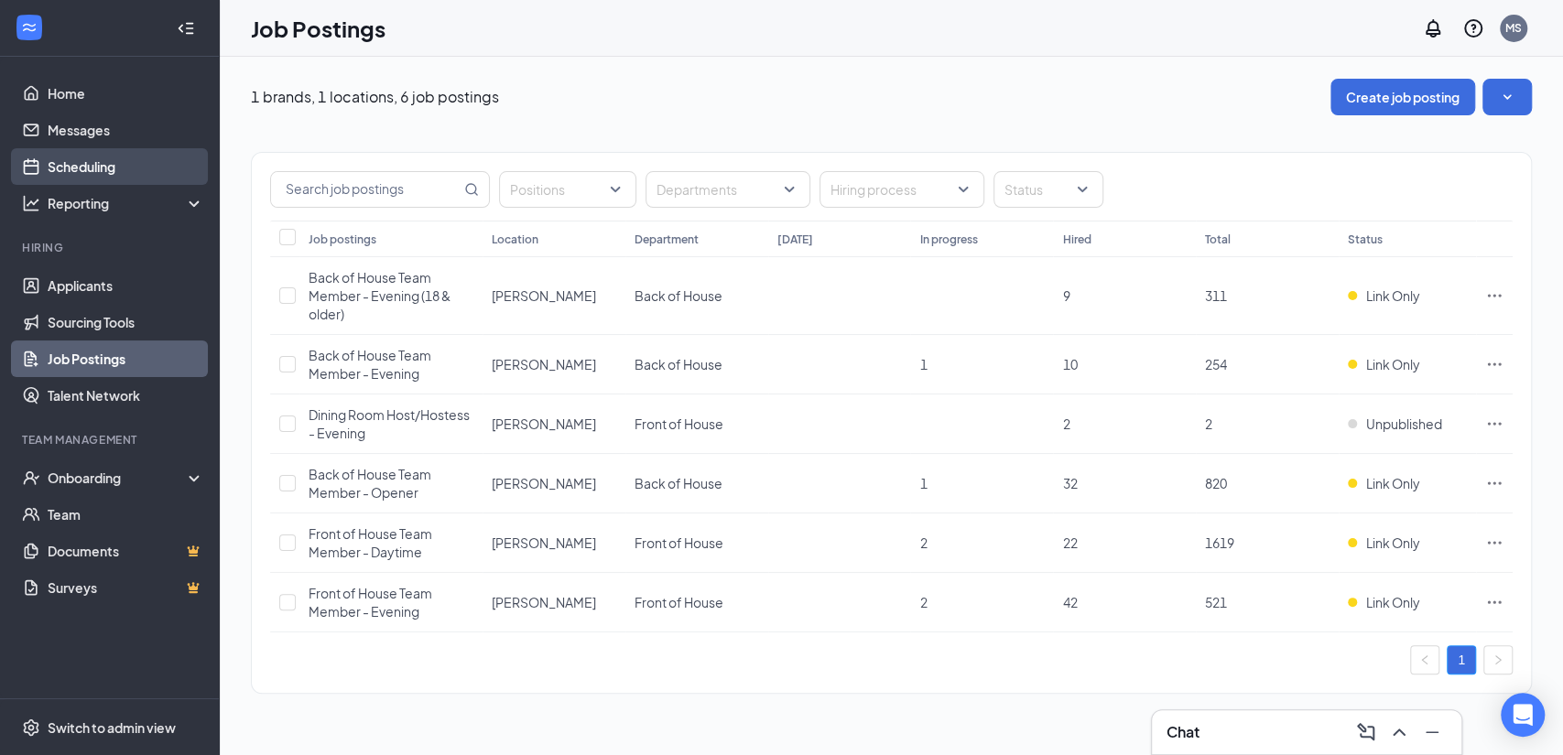
click at [114, 167] on link "Scheduling" at bounding box center [126, 166] width 157 height 37
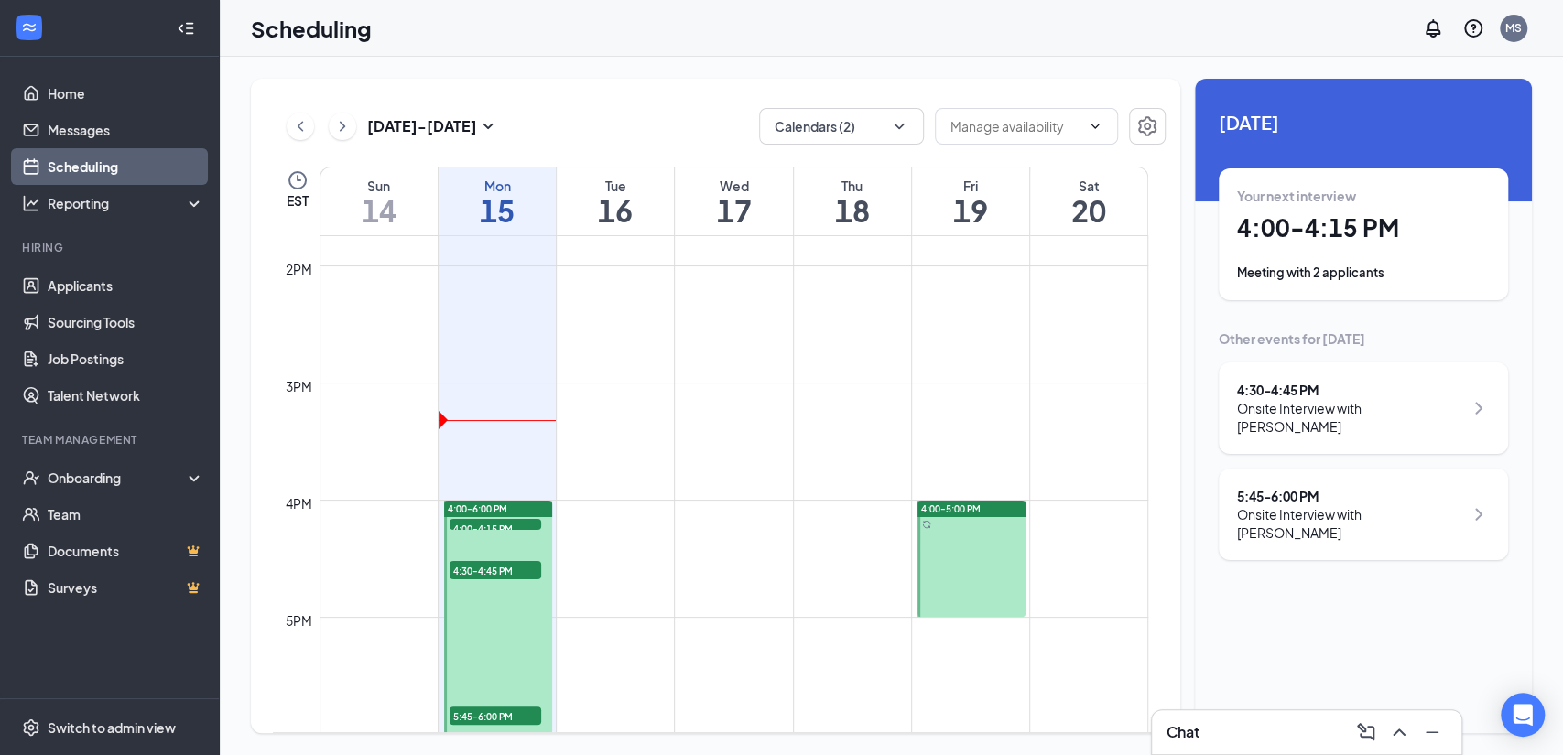
scroll to position [1374, 0]
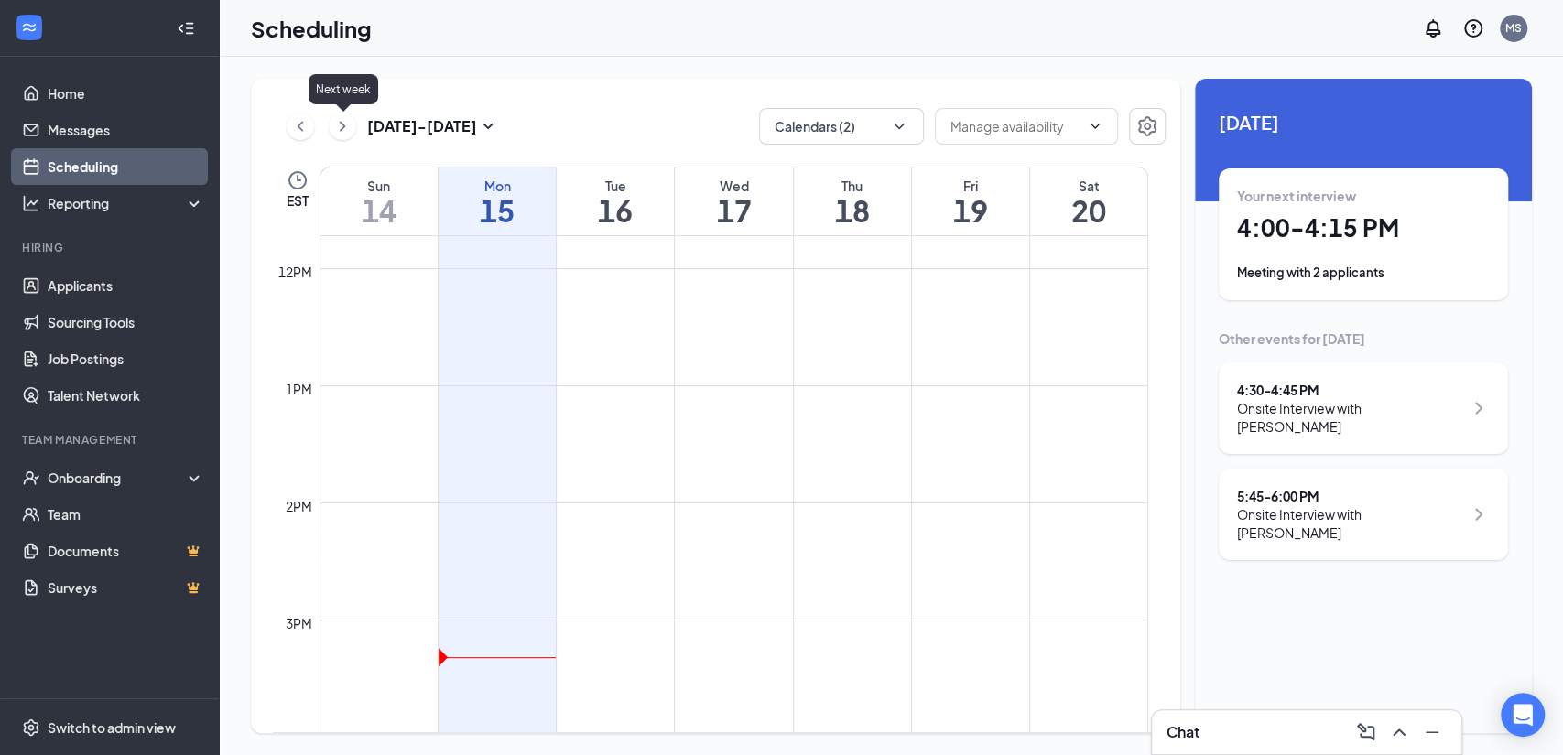
click at [342, 127] on icon "ChevronRight" at bounding box center [342, 126] width 18 height 22
